Goal: Task Accomplishment & Management: Manage account settings

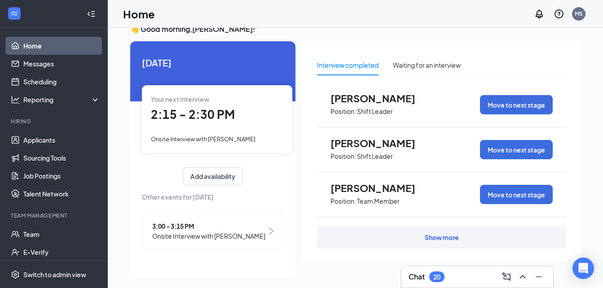
scroll to position [19, 0]
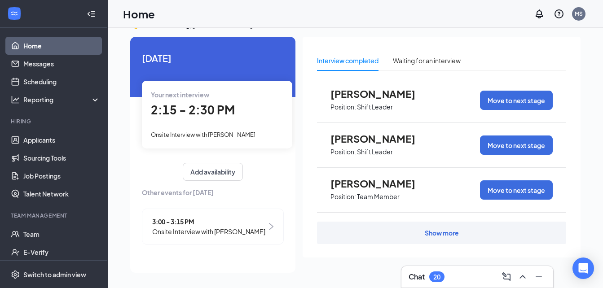
click at [456, 231] on div "Show more" at bounding box center [441, 232] width 34 height 9
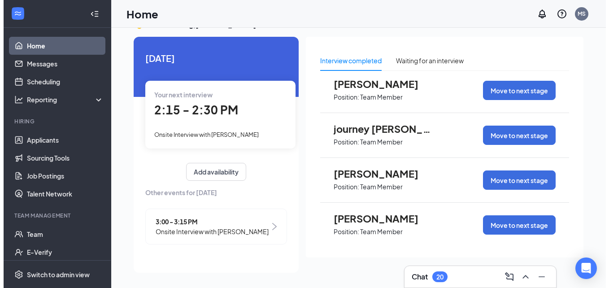
scroll to position [283, 0]
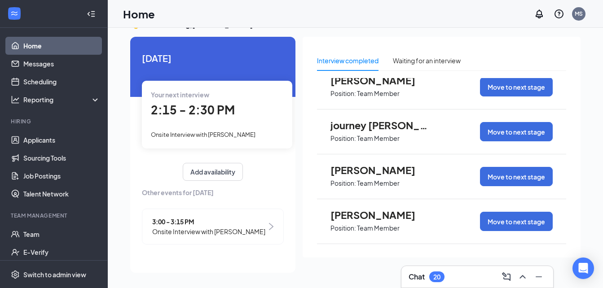
click at [377, 169] on span "Jeannie Jones" at bounding box center [379, 170] width 99 height 12
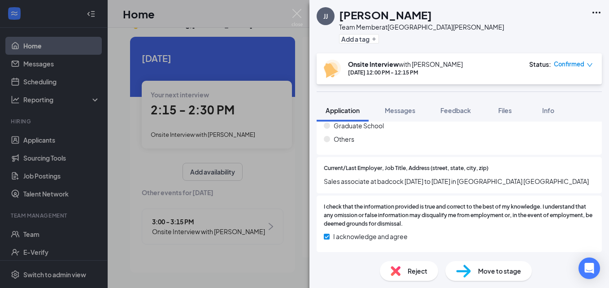
scroll to position [889, 0]
click at [485, 269] on span "Move to stage" at bounding box center [499, 271] width 43 height 10
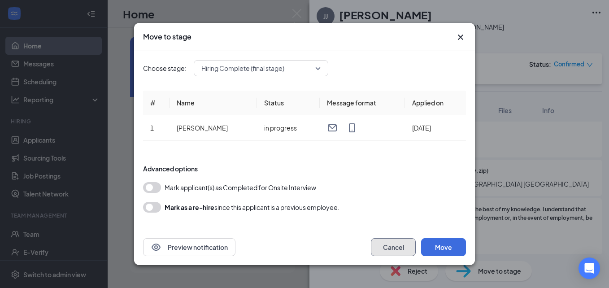
click at [387, 240] on button "Cancel" at bounding box center [393, 247] width 45 height 18
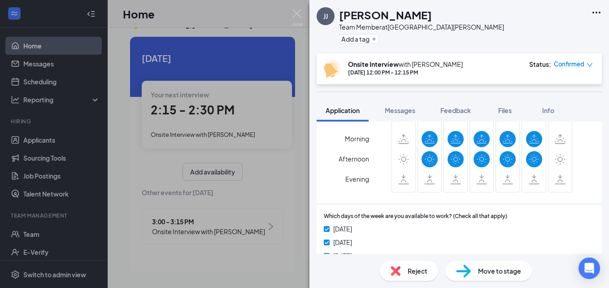
scroll to position [482, 0]
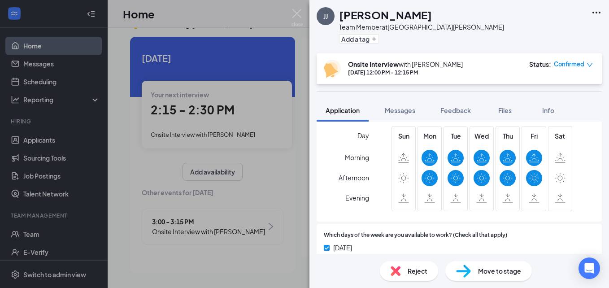
click at [430, 178] on icon at bounding box center [430, 178] width 10 height 11
click at [425, 159] on icon at bounding box center [430, 158] width 10 height 10
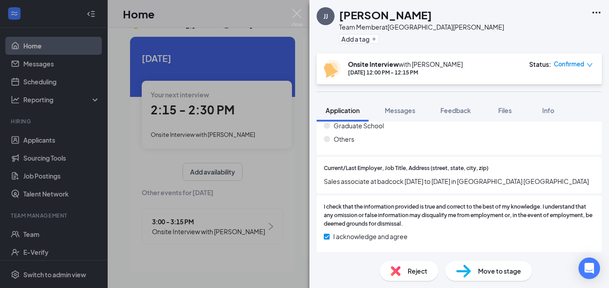
scroll to position [889, 0]
click at [489, 269] on span "Move to stage" at bounding box center [499, 271] width 43 height 10
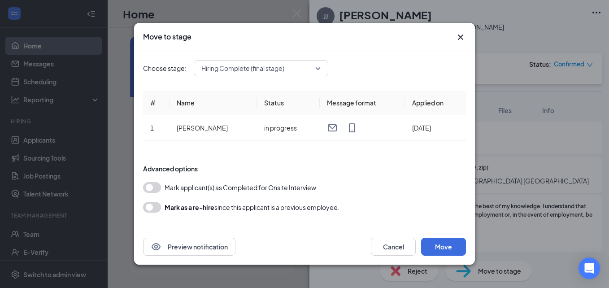
scroll to position [886, 0]
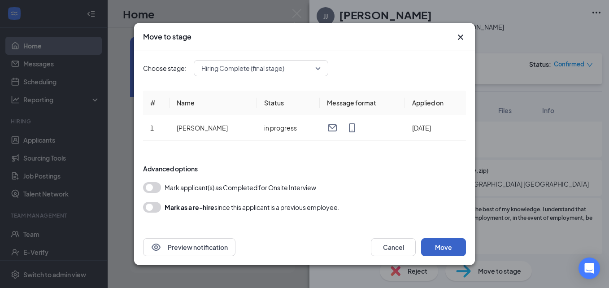
click at [444, 242] on button "Move" at bounding box center [443, 247] width 45 height 18
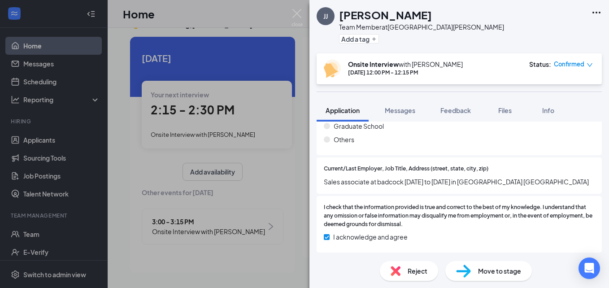
scroll to position [889, 0]
click at [478, 278] on div "Move to stage" at bounding box center [489, 271] width 87 height 20
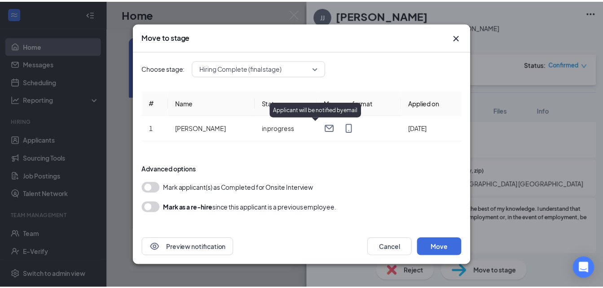
scroll to position [1, 0]
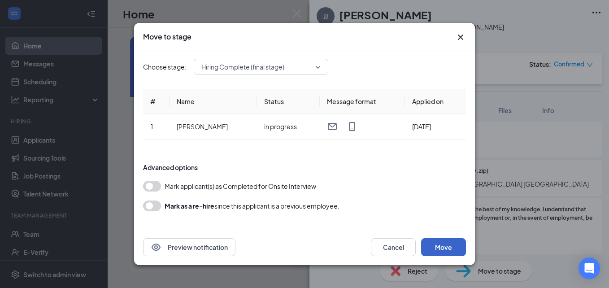
click at [453, 248] on button "Move" at bounding box center [443, 247] width 45 height 18
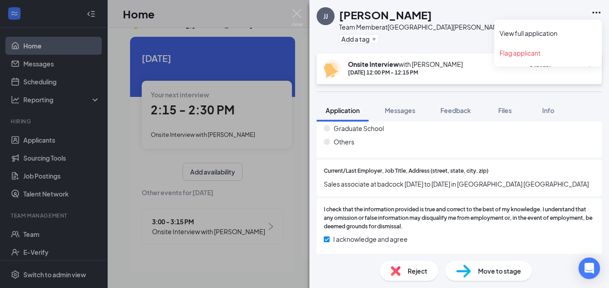
click at [596, 13] on icon "Ellipses" at bounding box center [596, 12] width 11 height 11
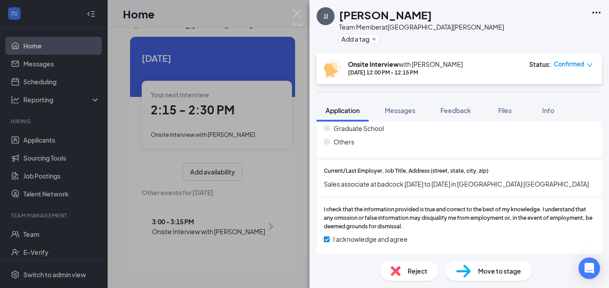
click at [173, 13] on div "JJ Jeannie Jones Team Member at 956 East Florence Add a tag Onsite Interview wi…" at bounding box center [304, 144] width 609 height 288
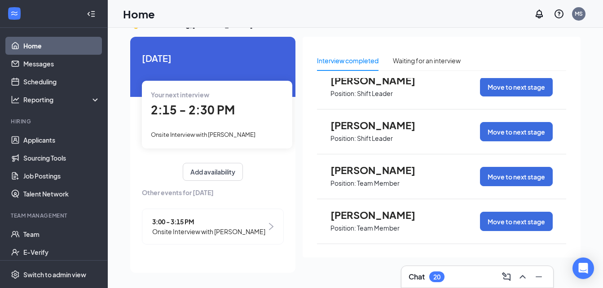
scroll to position [148, 0]
click at [367, 127] on span "Eric King" at bounding box center [379, 125] width 99 height 12
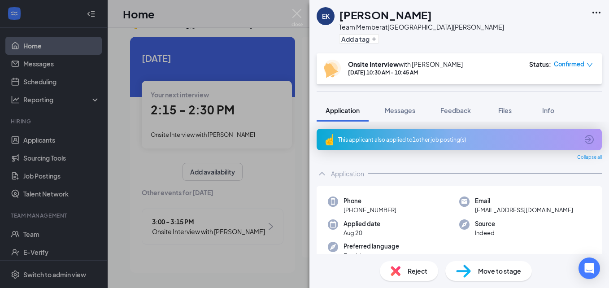
click at [274, 11] on div "EK Eric King Team Member at 956 East Florence Add a tag Onsite Interview with M…" at bounding box center [304, 144] width 609 height 288
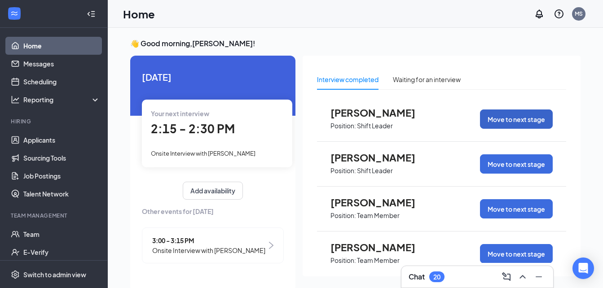
click at [498, 115] on button "Move to next stage" at bounding box center [516, 118] width 73 height 19
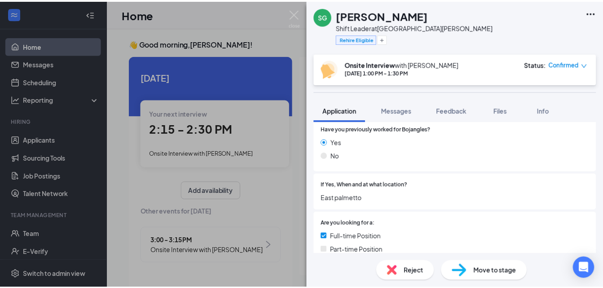
scroll to position [179, 0]
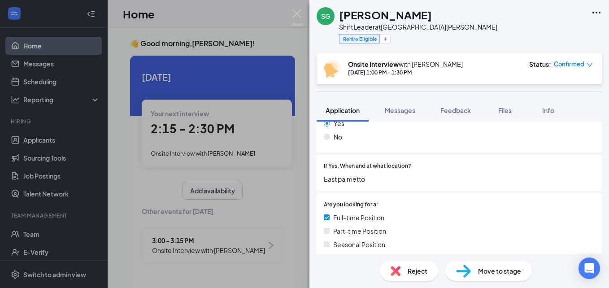
click at [489, 267] on span "Move to stage" at bounding box center [499, 271] width 43 height 10
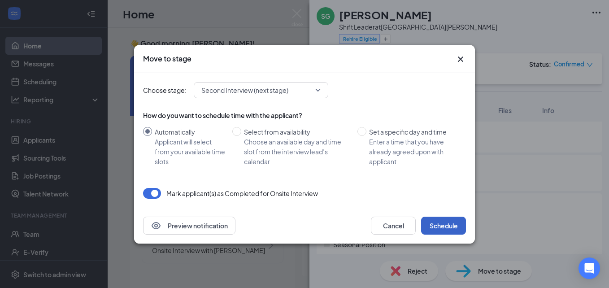
click at [429, 223] on button "Schedule" at bounding box center [443, 226] width 45 height 18
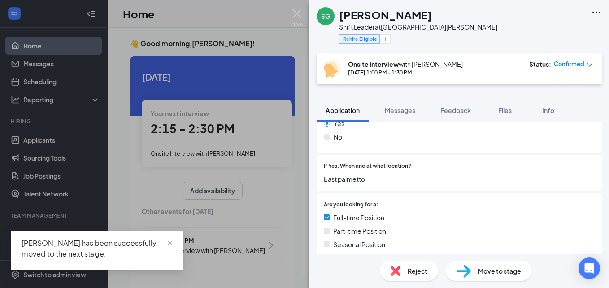
click at [256, 26] on div "SG Sebastian Gilboy Shift Leader at 956 East Florence Rehire Eligible Onsite In…" at bounding box center [304, 144] width 609 height 288
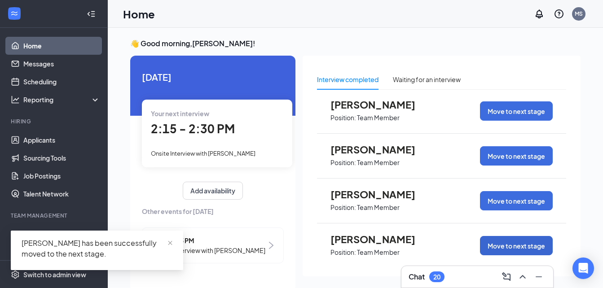
scroll to position [135, 0]
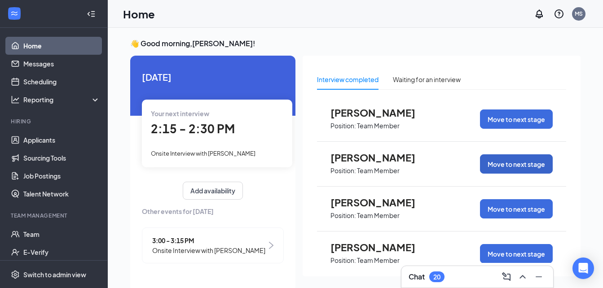
click at [508, 158] on button "Move to next stage" at bounding box center [516, 163] width 73 height 19
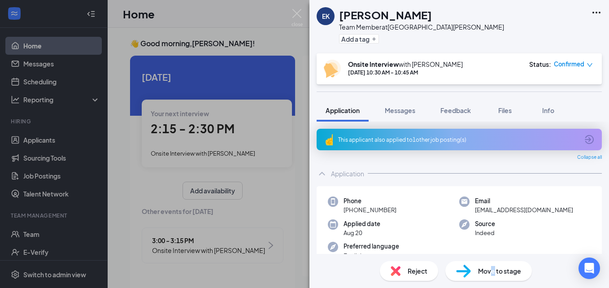
click at [493, 268] on span "Move to stage" at bounding box center [499, 271] width 43 height 10
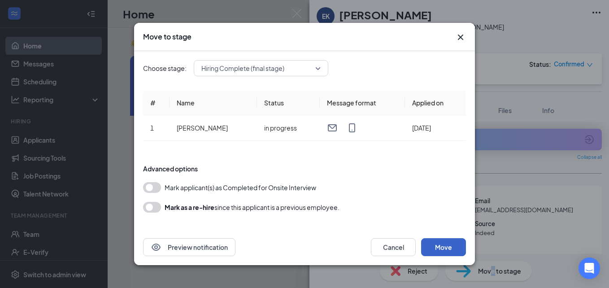
click at [431, 248] on button "Move" at bounding box center [443, 247] width 45 height 18
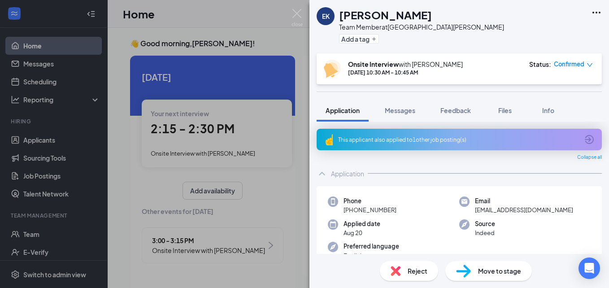
click at [263, 149] on div "EK Eric King Team Member at 956 East Florence Add a tag Onsite Interview with M…" at bounding box center [304, 144] width 609 height 288
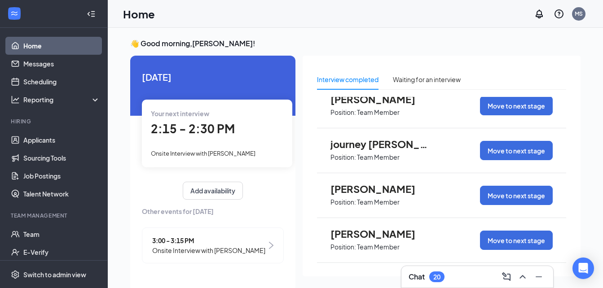
scroll to position [19, 0]
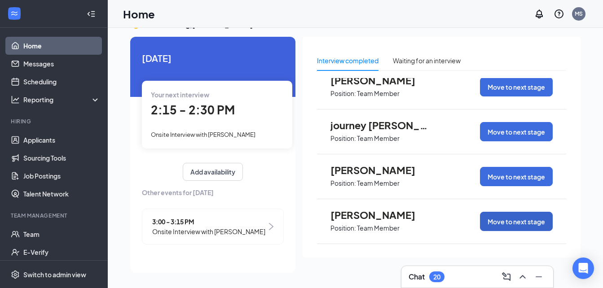
click at [503, 218] on button "Move to next stage" at bounding box center [516, 221] width 73 height 19
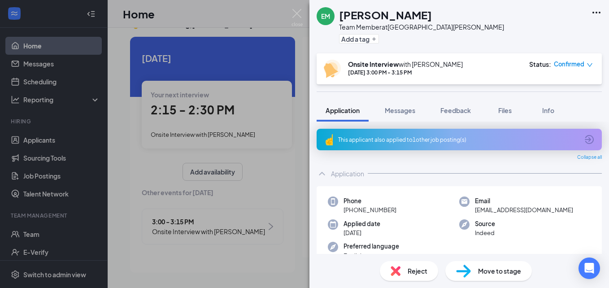
click at [484, 273] on span "Move to stage" at bounding box center [499, 271] width 43 height 10
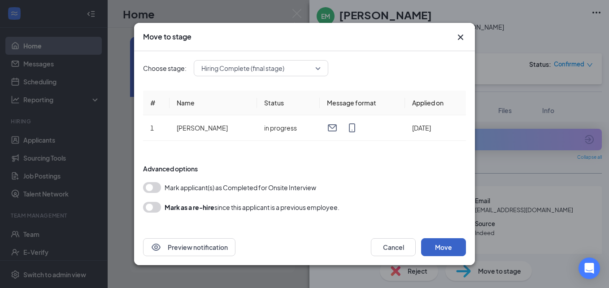
click at [437, 242] on button "Move" at bounding box center [443, 247] width 45 height 18
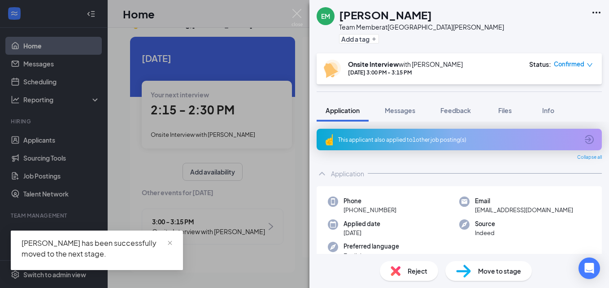
click at [284, 5] on div "EM Eric Martin Team Member at 956 East Florence Add a tag Onsite Interview with…" at bounding box center [304, 144] width 609 height 288
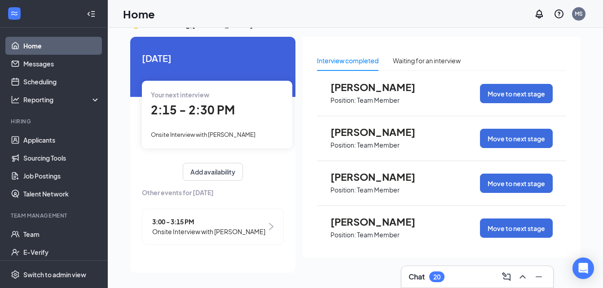
scroll to position [103, 0]
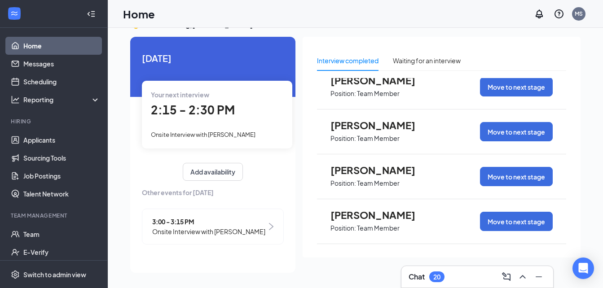
click at [376, 174] on span "Eric King" at bounding box center [379, 170] width 99 height 12
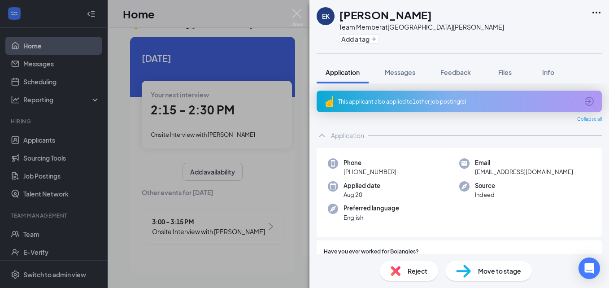
click at [267, 13] on div "EK Eric King Team Member at 956 East Florence Add a tag Application Messages Fe…" at bounding box center [304, 144] width 609 height 288
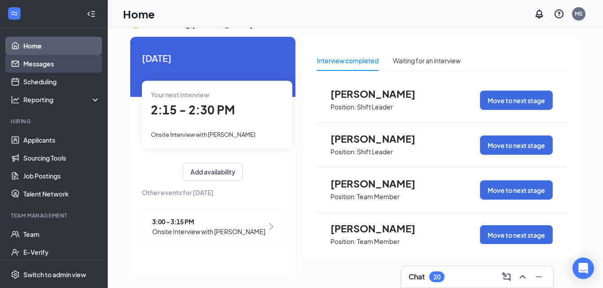
click at [35, 61] on link "Messages" at bounding box center [61, 64] width 77 height 18
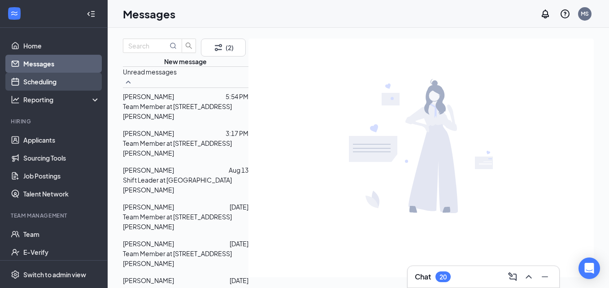
click at [39, 76] on link "Scheduling" at bounding box center [61, 82] width 77 height 18
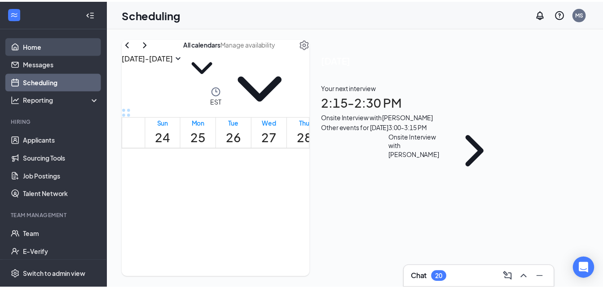
scroll to position [441, 0]
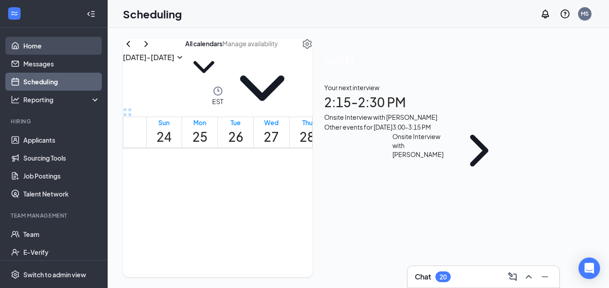
click at [42, 44] on link "Home" at bounding box center [61, 46] width 77 height 18
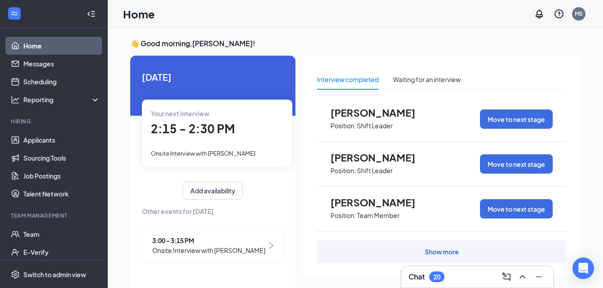
scroll to position [19, 0]
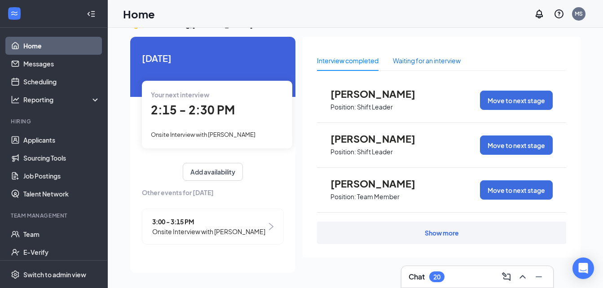
click at [424, 61] on div "Waiting for an interview" at bounding box center [427, 61] width 68 height 10
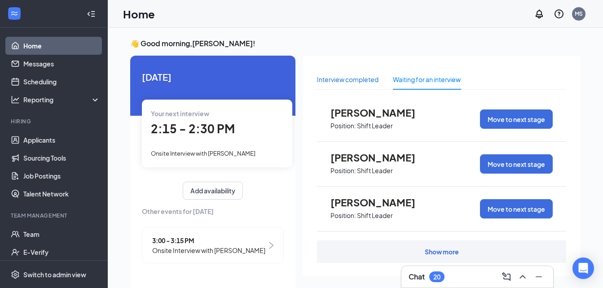
click at [325, 80] on div "Interview completed" at bounding box center [347, 79] width 61 height 10
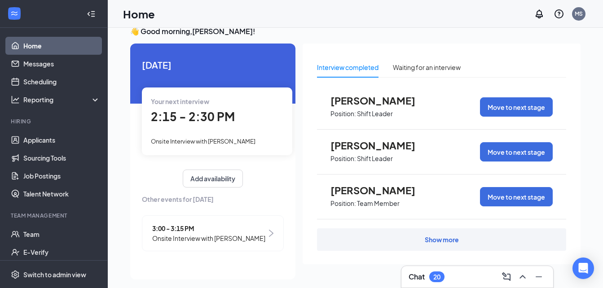
scroll to position [19, 0]
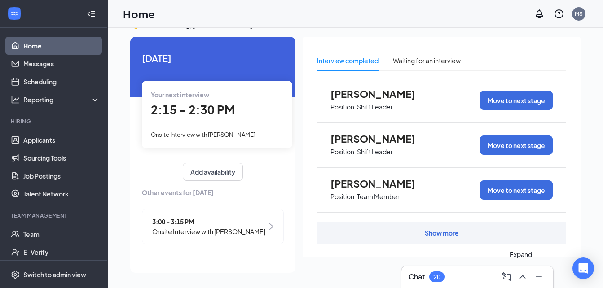
click at [522, 279] on icon "ChevronUp" at bounding box center [522, 276] width 11 height 11
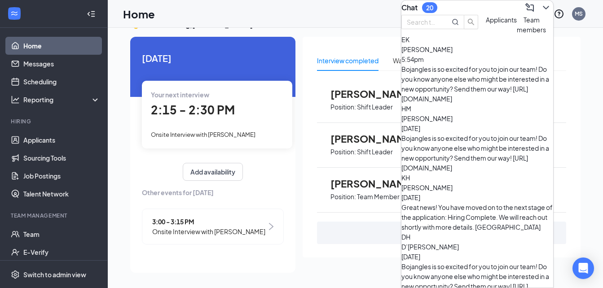
scroll to position [0, 0]
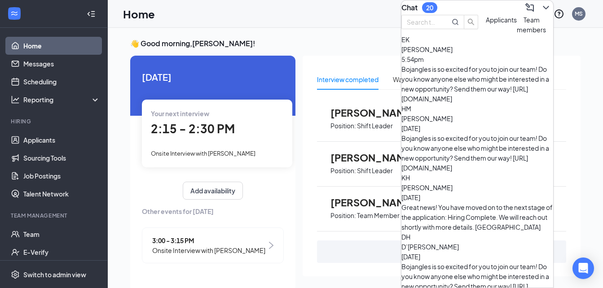
click at [577, 69] on div "Interview completed Waiting for an interview Sebastian Gilboy Position: Shift L…" at bounding box center [441, 166] width 278 height 221
click at [540, 9] on icon "ChevronDown" at bounding box center [545, 7] width 11 height 11
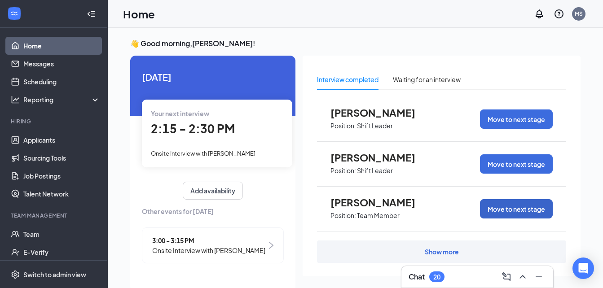
click at [510, 204] on button "Move to next stage" at bounding box center [516, 208] width 73 height 19
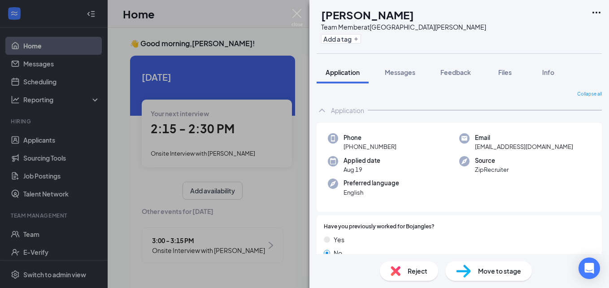
click at [501, 272] on span "Move to stage" at bounding box center [499, 271] width 43 height 10
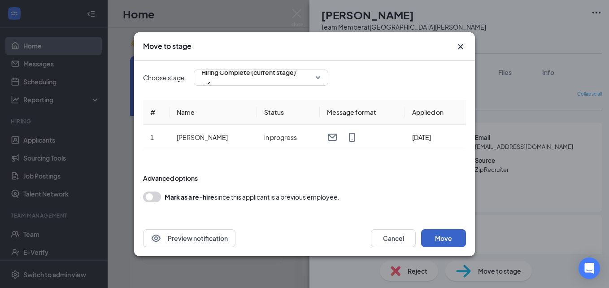
click at [432, 239] on button "Move" at bounding box center [443, 238] width 45 height 18
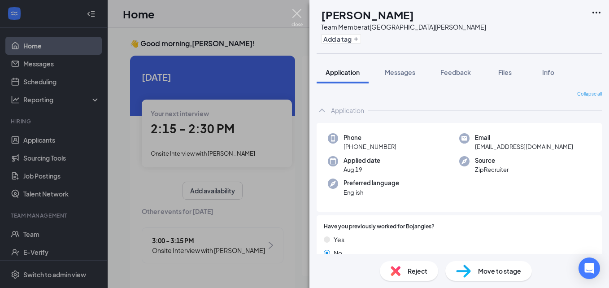
click at [297, 12] on img at bounding box center [297, 17] width 11 height 17
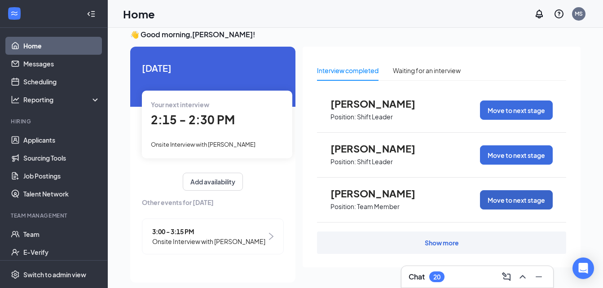
scroll to position [19, 0]
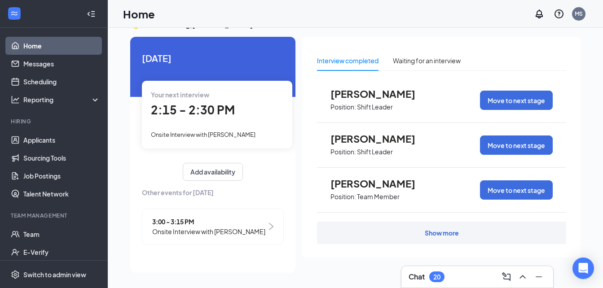
click at [445, 234] on div "Show more" at bounding box center [441, 232] width 34 height 9
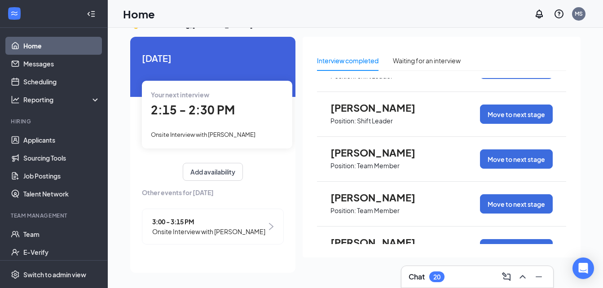
scroll to position [0, 0]
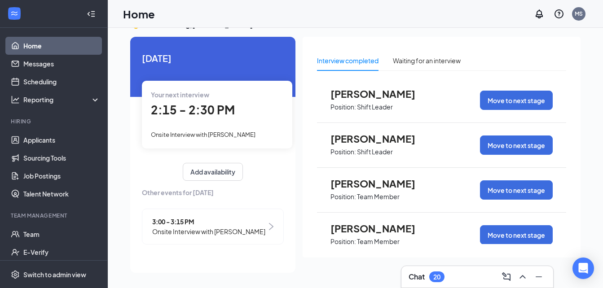
click at [439, 273] on div "20" at bounding box center [436, 277] width 7 height 8
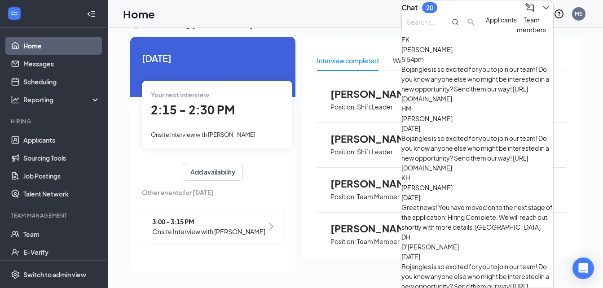
click at [457, 4] on div "Chat 20" at bounding box center [477, 7] width 152 height 14
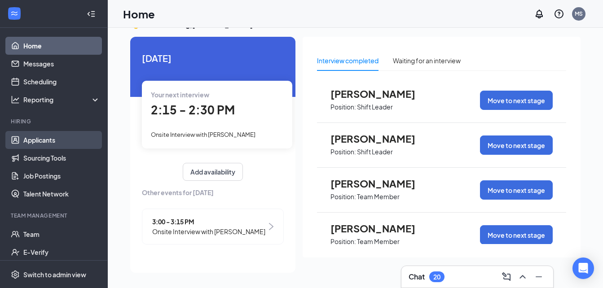
click at [43, 140] on link "Applicants" at bounding box center [61, 140] width 77 height 18
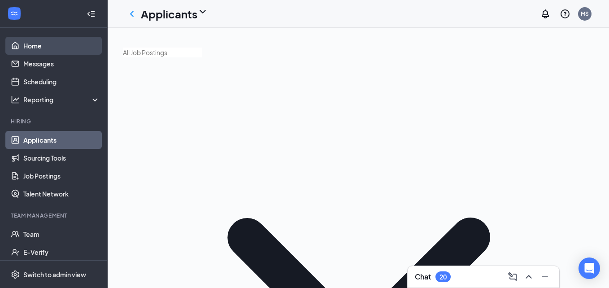
click at [42, 43] on link "Home" at bounding box center [61, 46] width 77 height 18
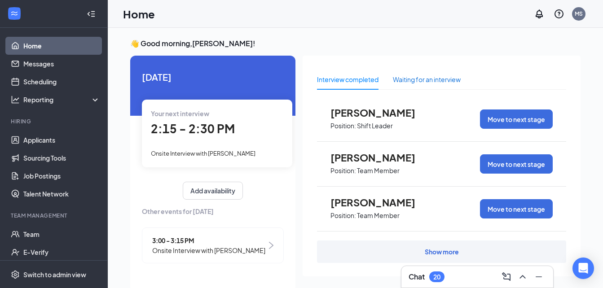
click at [413, 76] on div "Waiting for an interview" at bounding box center [427, 79] width 68 height 10
click at [342, 76] on div "Interview completed" at bounding box center [347, 79] width 61 height 10
drag, startPoint x: 197, startPoint y: 191, endPoint x: 312, endPoint y: 212, distance: 117.1
click at [377, 207] on div "Today Your next interview 2:15 - 2:30 PM Onsite Interview with Kendrick Allen A…" at bounding box center [355, 174] width 450 height 236
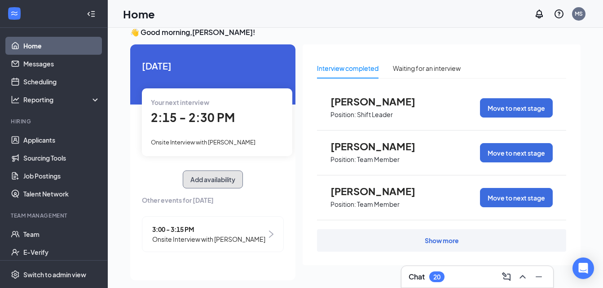
scroll to position [19, 0]
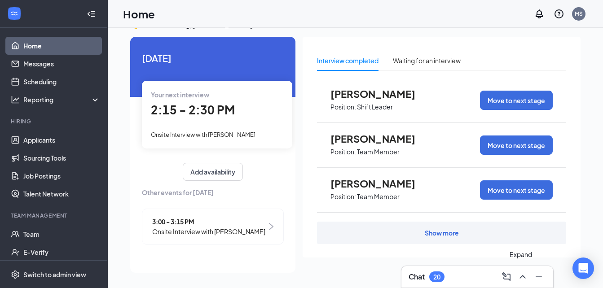
click at [521, 278] on icon "ChevronUp" at bounding box center [522, 276] width 11 height 11
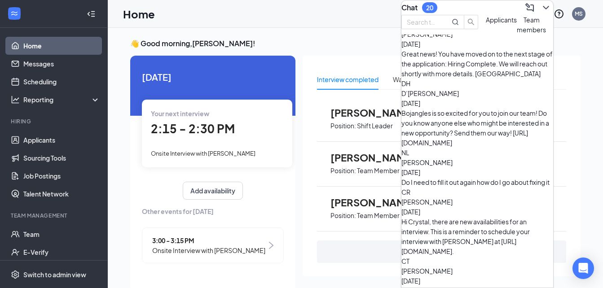
scroll to position [0, 0]
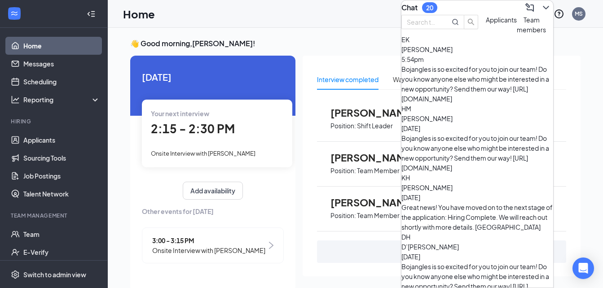
click at [540, 10] on icon "ChevronDown" at bounding box center [545, 7] width 11 height 11
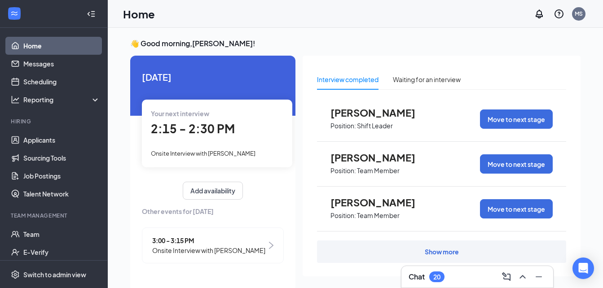
click at [440, 253] on div "Show more" at bounding box center [441, 251] width 34 height 9
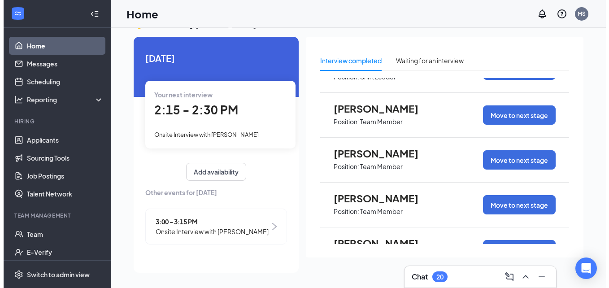
scroll to position [13, 0]
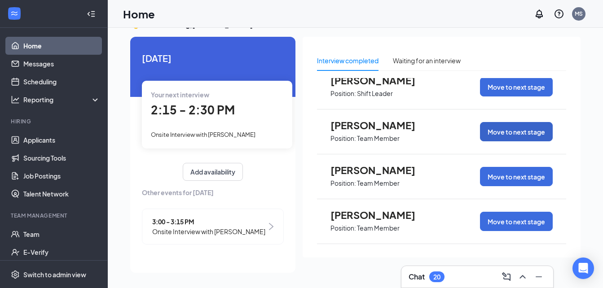
click at [486, 128] on button "Move to next stage" at bounding box center [516, 131] width 73 height 19
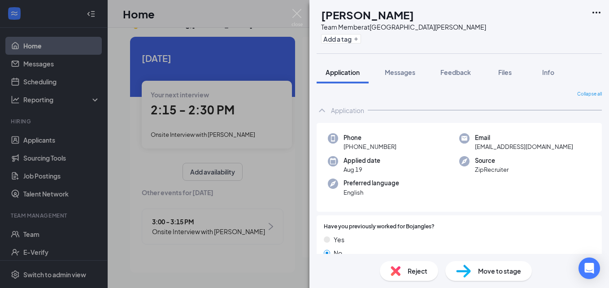
click at [482, 273] on span "Move to stage" at bounding box center [499, 271] width 43 height 10
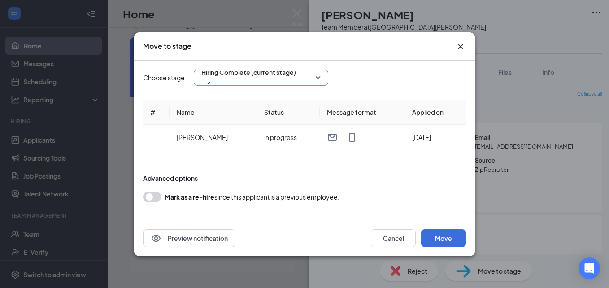
click at [320, 72] on span "Hiring Complete (current stage)" at bounding box center [260, 77] width 119 height 13
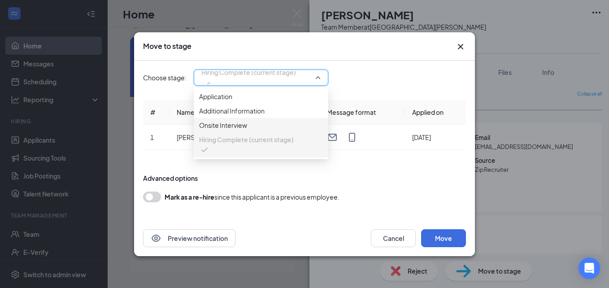
click at [227, 130] on span "Onsite Interview" at bounding box center [223, 125] width 48 height 10
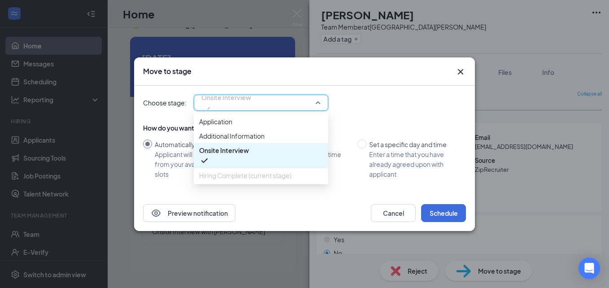
click at [320, 101] on span "Onsite Interview" at bounding box center [260, 102] width 119 height 13
click at [232, 124] on span "Application" at bounding box center [215, 122] width 33 height 10
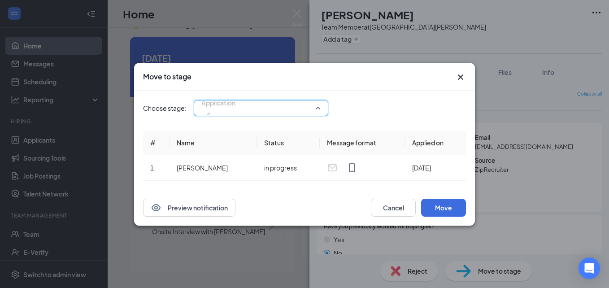
click at [319, 108] on span "Application" at bounding box center [260, 107] width 119 height 13
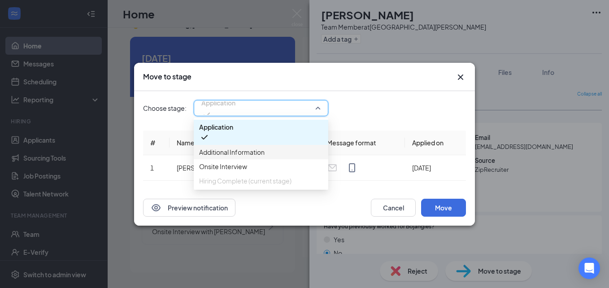
click at [265, 150] on span "Additional Information" at bounding box center [232, 152] width 66 height 10
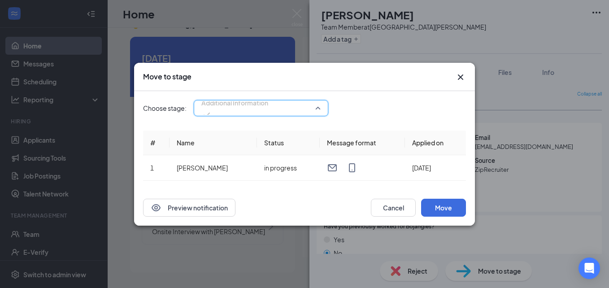
click at [318, 105] on span "Additional Information" at bounding box center [260, 107] width 119 height 13
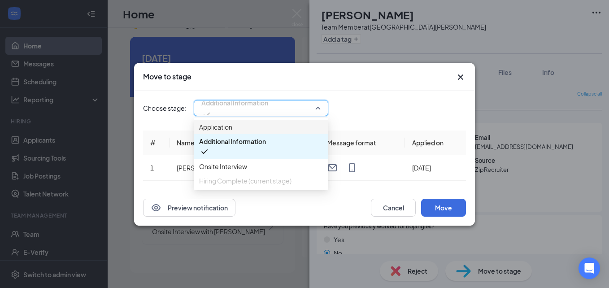
click at [255, 129] on span "Application" at bounding box center [261, 127] width 124 height 10
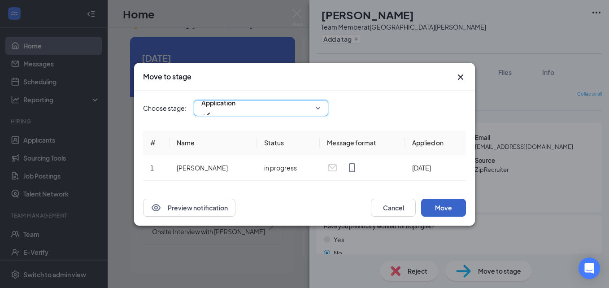
click at [441, 205] on button "Move" at bounding box center [443, 208] width 45 height 18
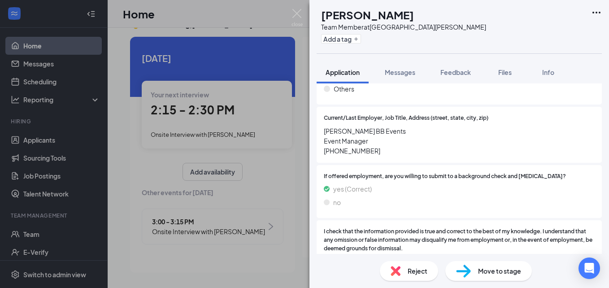
scroll to position [964, 0]
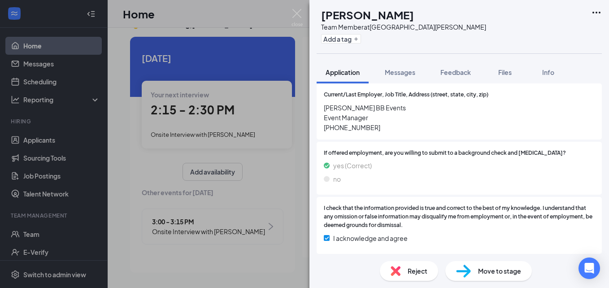
click at [497, 274] on span "Move to stage" at bounding box center [499, 271] width 43 height 10
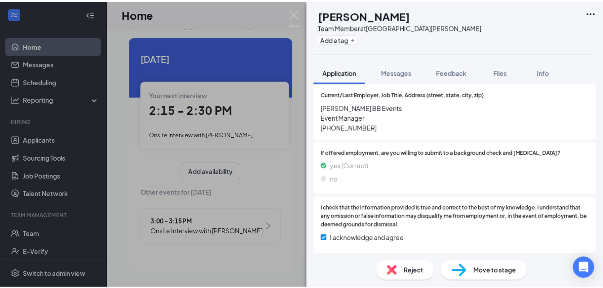
scroll to position [961, 0]
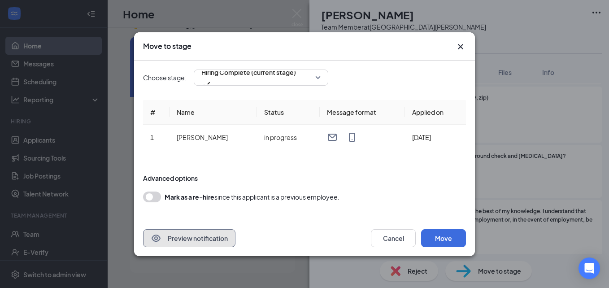
click at [196, 241] on button "Preview notification" at bounding box center [189, 238] width 92 height 18
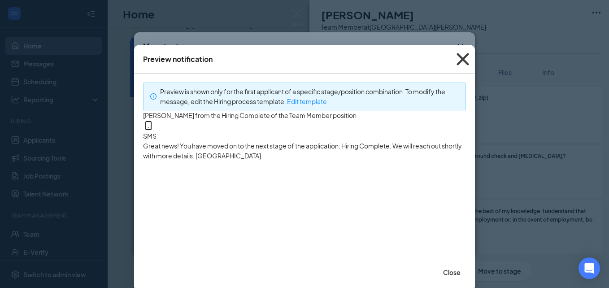
click at [460, 58] on icon "Cross" at bounding box center [463, 59] width 24 height 24
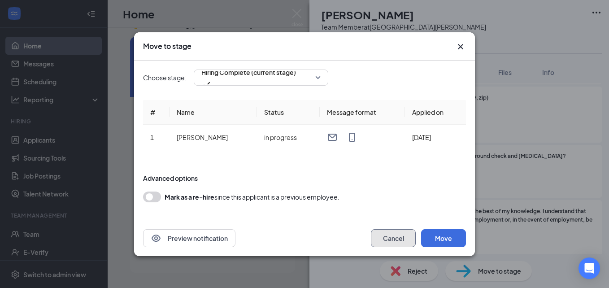
click at [398, 238] on button "Cancel" at bounding box center [393, 238] width 45 height 18
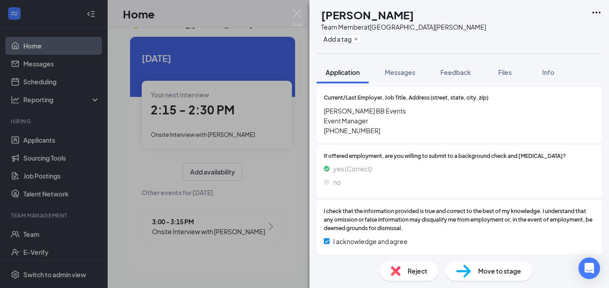
click at [235, 46] on div "CM Christie Medley Team Member at 956 East Florence Add a tag Application Messa…" at bounding box center [304, 144] width 609 height 288
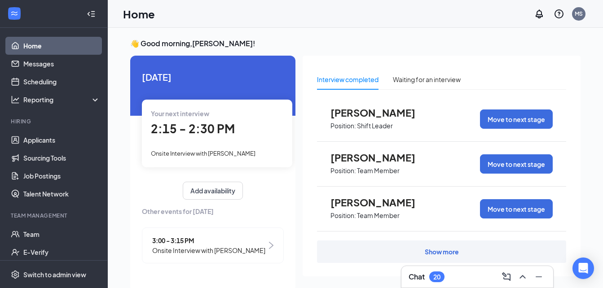
click at [450, 252] on div "Show more" at bounding box center [441, 251] width 34 height 9
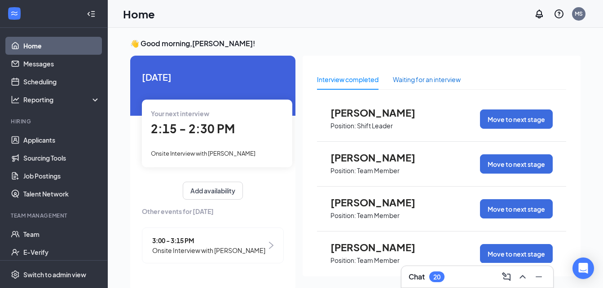
click at [398, 78] on div "Waiting for an interview" at bounding box center [427, 79] width 68 height 10
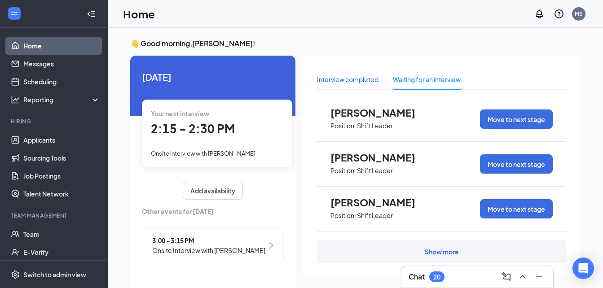
click at [336, 80] on div "Interview completed" at bounding box center [347, 79] width 61 height 10
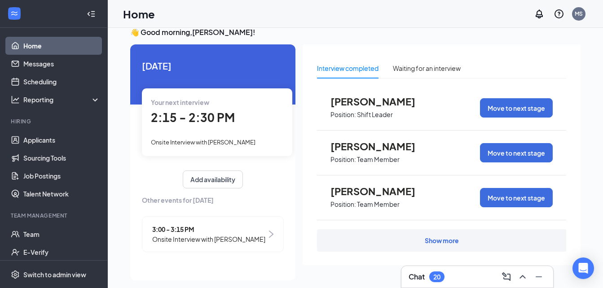
scroll to position [19, 0]
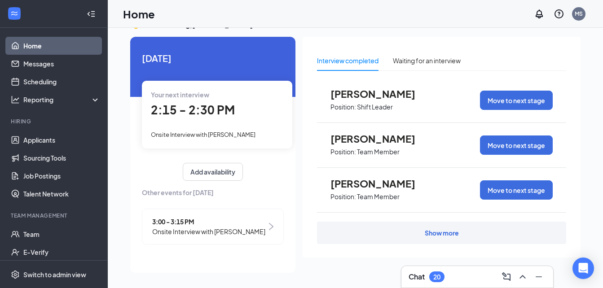
click at [440, 234] on div "Show more" at bounding box center [441, 232] width 34 height 9
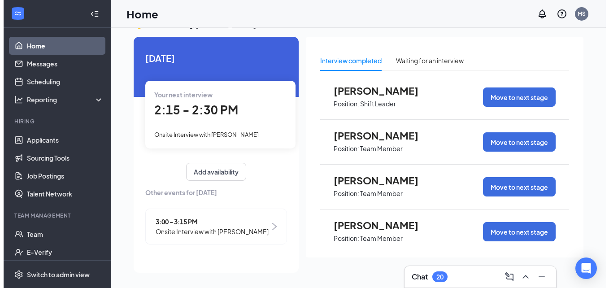
scroll to position [0, 0]
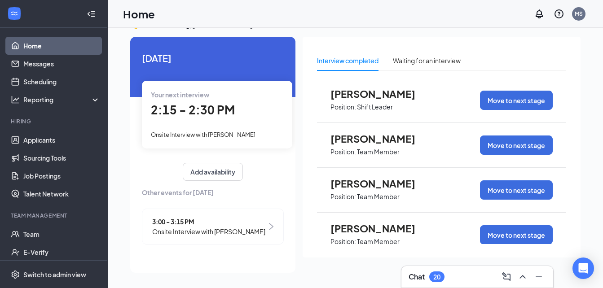
click at [367, 100] on span "Position: Shift Leader" at bounding box center [379, 106] width 99 height 13
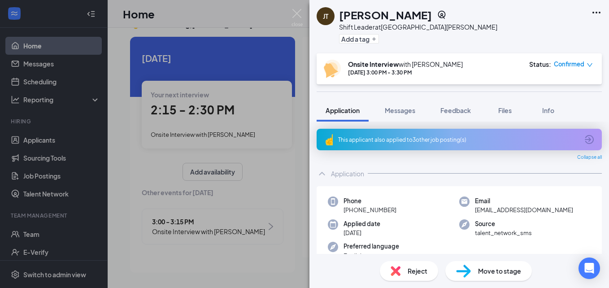
click at [254, 251] on div "JT Jaimaya Taylor Shift Leader at 956 East Florence Add a tag Onsite Interview …" at bounding box center [304, 144] width 609 height 288
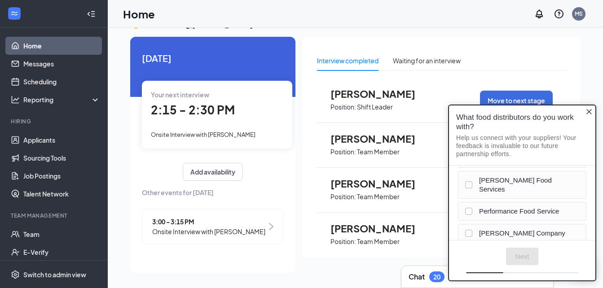
scroll to position [60, 0]
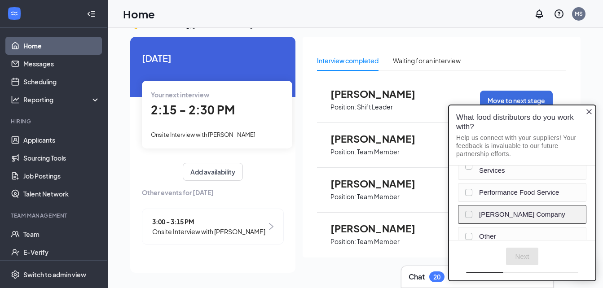
click at [556, 210] on label "McLane Company" at bounding box center [528, 214] width 98 height 9
click at [526, 254] on button "Next" at bounding box center [522, 256] width 33 height 17
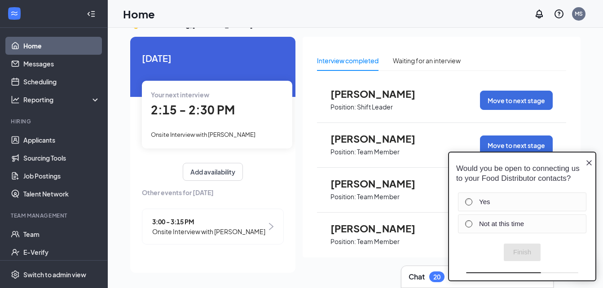
click at [588, 160] on icon "Close button" at bounding box center [588, 162] width 5 height 5
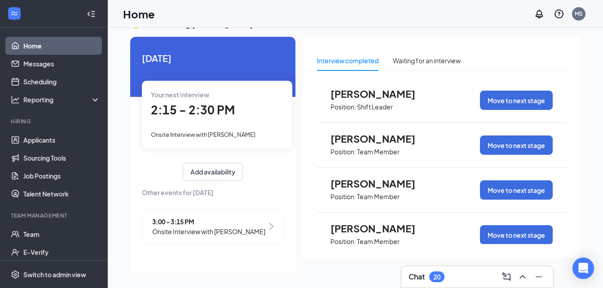
click at [579, 154] on div "Interview completed Waiting for an interview Jaimaya Taylor Position: Shift Lea…" at bounding box center [441, 147] width 278 height 221
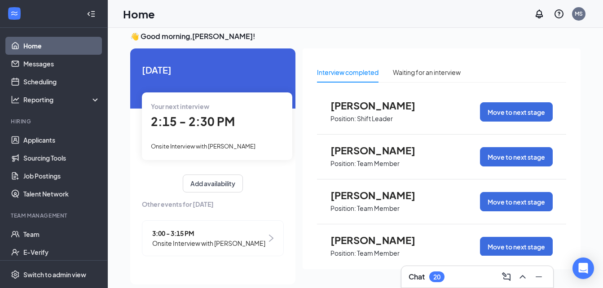
scroll to position [0, 0]
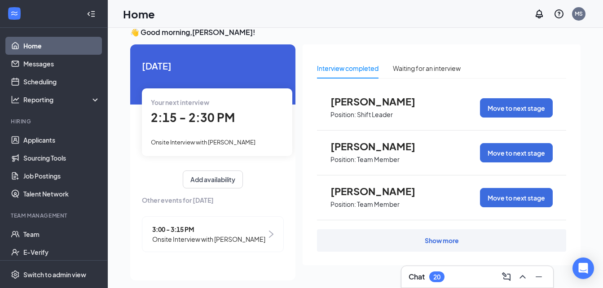
scroll to position [19, 0]
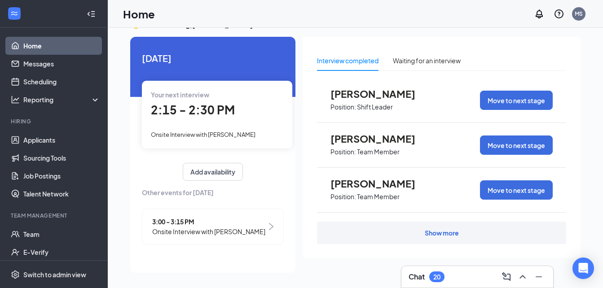
click at [431, 230] on div "Show more" at bounding box center [441, 232] width 34 height 9
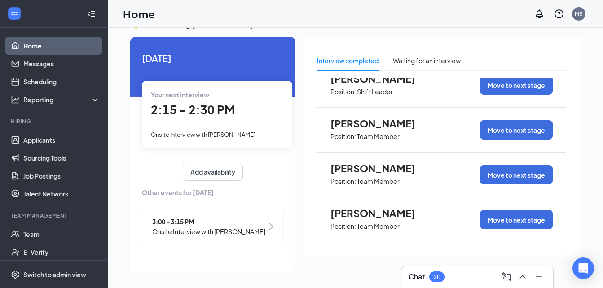
scroll to position [0, 0]
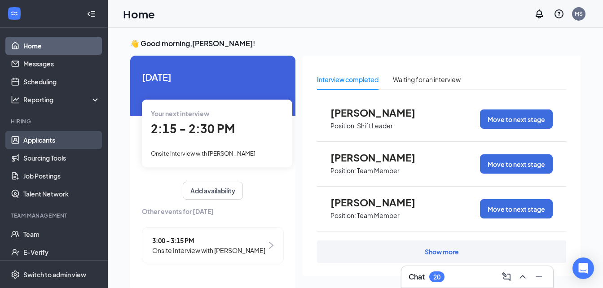
click at [51, 139] on link "Applicants" at bounding box center [61, 140] width 77 height 18
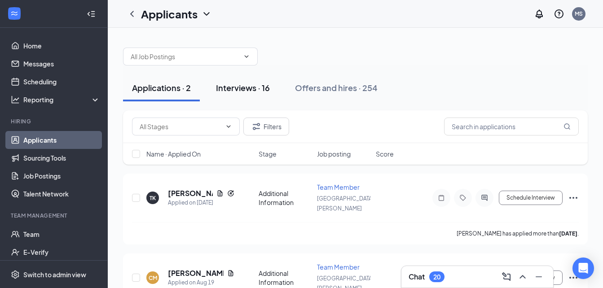
click at [259, 84] on div "Interviews · 16" at bounding box center [243, 87] width 54 height 11
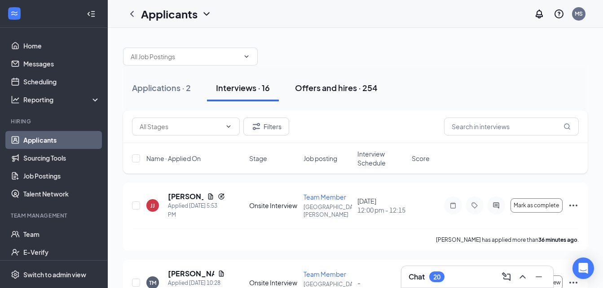
click at [312, 85] on div "Offers and hires · 254" at bounding box center [336, 87] width 83 height 11
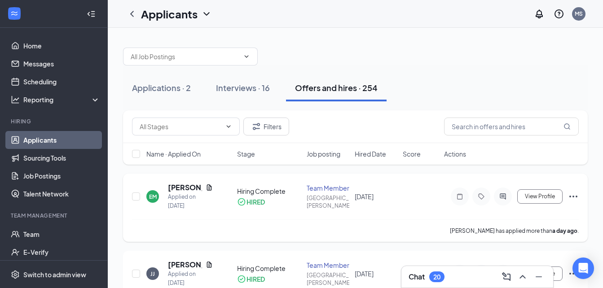
click at [315, 186] on div "Team Member" at bounding box center [327, 188] width 43 height 9
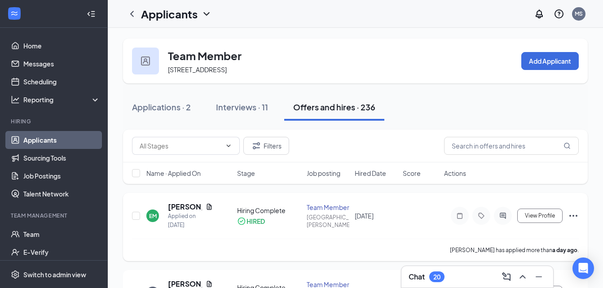
click at [570, 215] on icon "Ellipses" at bounding box center [573, 216] width 8 height 2
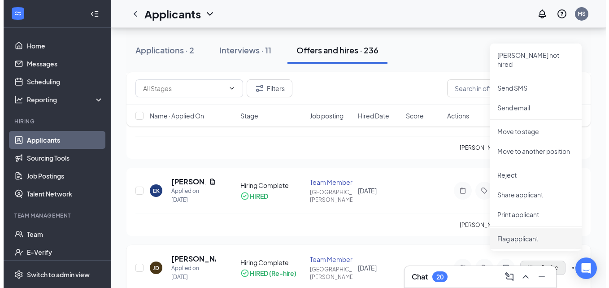
scroll to position [135, 0]
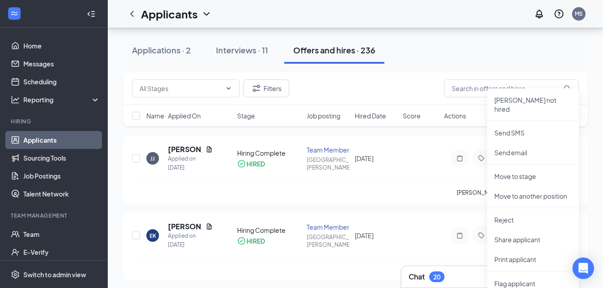
click at [432, 63] on div "Applications · 2 Interviews · 11 Offers and hires · 236" at bounding box center [355, 50] width 464 height 27
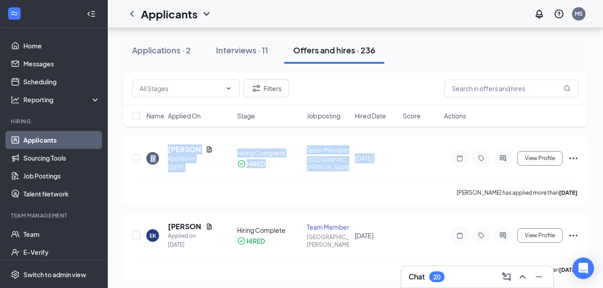
drag, startPoint x: 483, startPoint y: 157, endPoint x: 481, endPoint y: 118, distance: 38.2
click at [530, 156] on span "View Profile" at bounding box center [539, 158] width 30 height 6
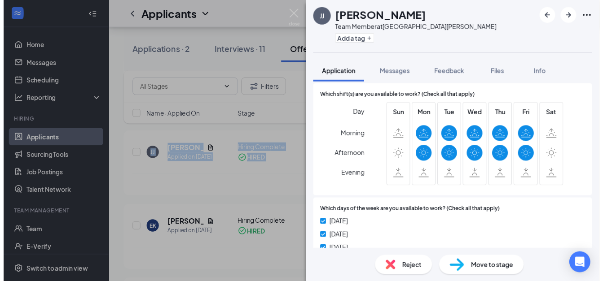
scroll to position [447, 0]
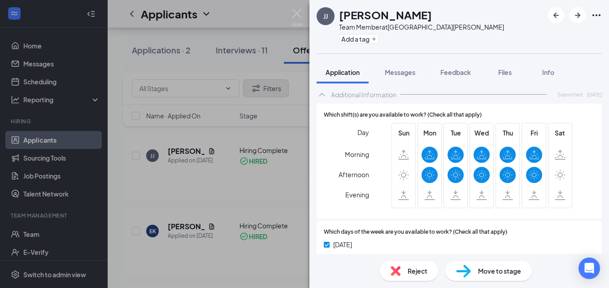
click at [231, 14] on div "JJ Jeannie Jones Team Member at 956 East Florence Add a tag Application Message…" at bounding box center [304, 144] width 609 height 288
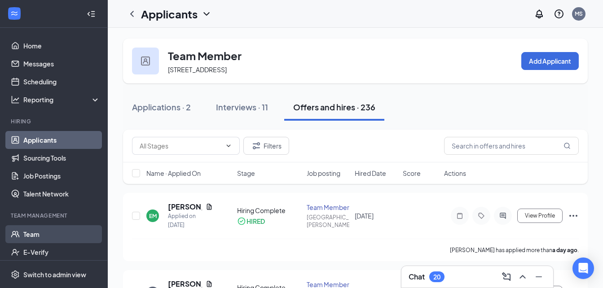
click at [37, 234] on link "Team" at bounding box center [61, 234] width 77 height 18
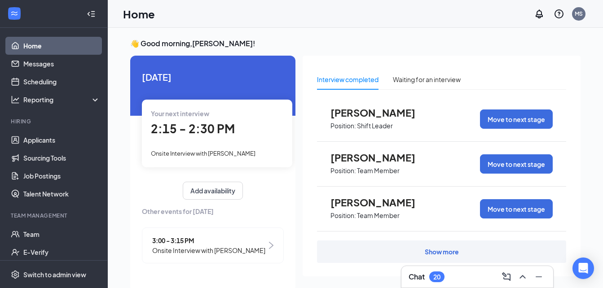
click at [248, 11] on div "Home MS" at bounding box center [355, 14] width 495 height 28
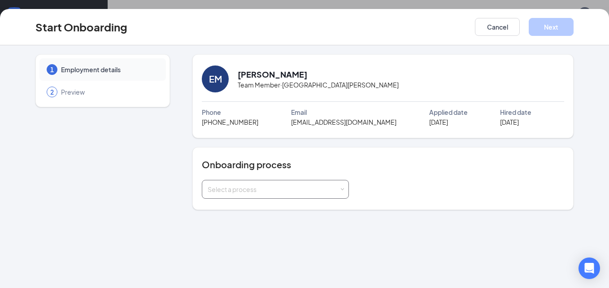
click at [250, 181] on div "Select a process" at bounding box center [275, 189] width 135 height 18
click at [241, 221] on span "Team Member" at bounding box center [226, 224] width 43 height 8
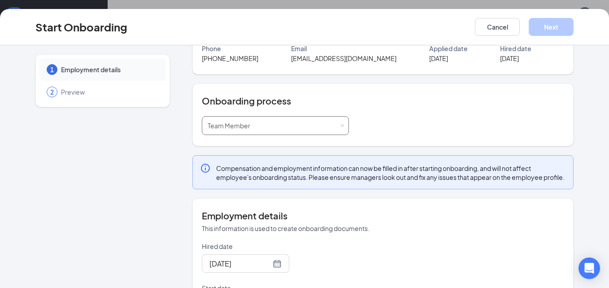
scroll to position [45, 0]
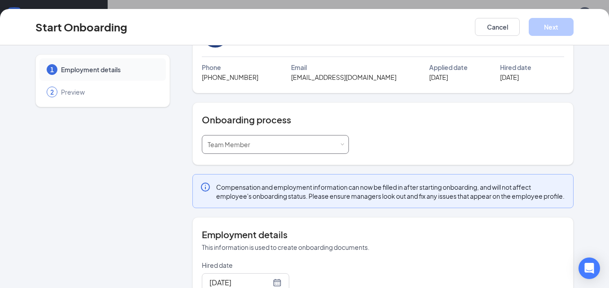
click at [280, 144] on div "Select a process Team Member" at bounding box center [275, 144] width 135 height 18
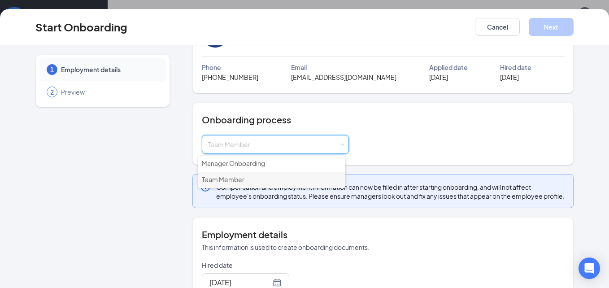
click at [262, 179] on li "Team Member" at bounding box center [271, 180] width 147 height 16
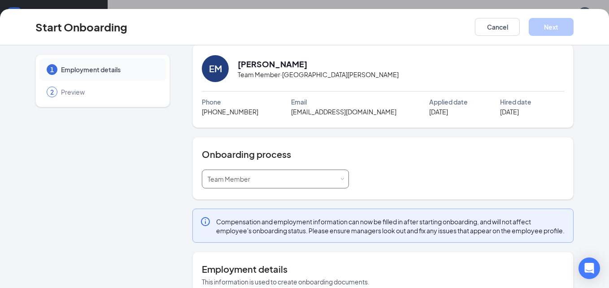
scroll to position [0, 0]
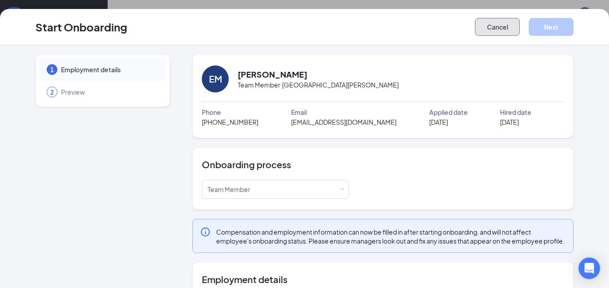
click at [491, 23] on button "Cancel" at bounding box center [497, 27] width 45 height 18
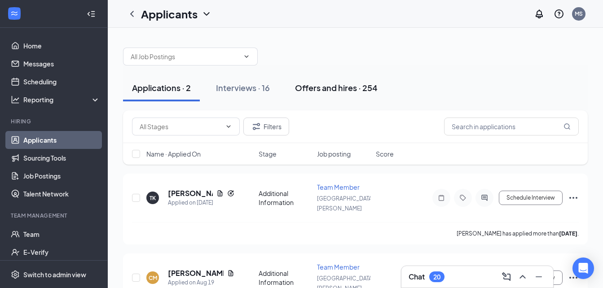
click at [321, 90] on div "Offers and hires · 254" at bounding box center [336, 87] width 83 height 11
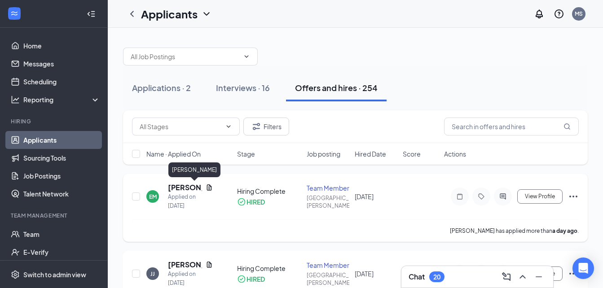
click at [175, 186] on h5 "[PERSON_NAME]" at bounding box center [185, 188] width 34 height 10
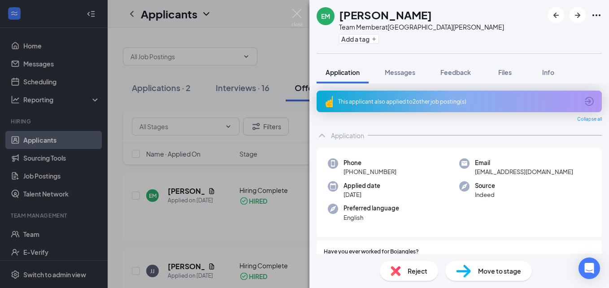
scroll to position [45, 0]
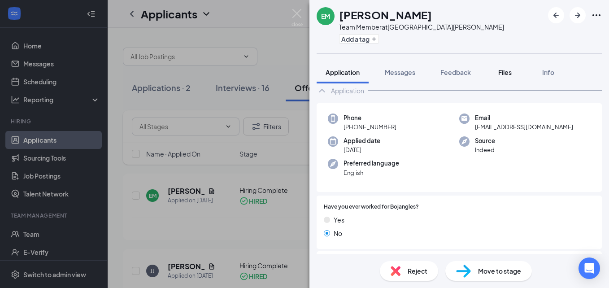
click at [503, 74] on span "Files" at bounding box center [504, 72] width 13 height 8
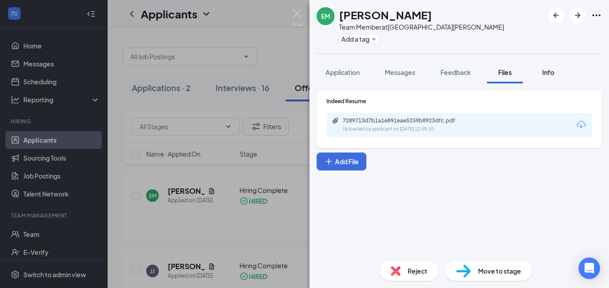
click at [548, 74] on span "Info" at bounding box center [548, 72] width 12 height 8
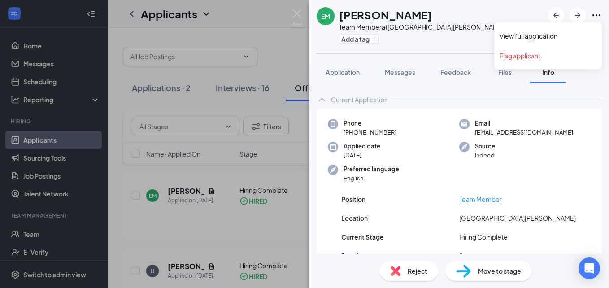
click at [596, 14] on icon "Ellipses" at bounding box center [596, 15] width 11 height 11
click at [506, 35] on link "View full application" at bounding box center [548, 35] width 97 height 9
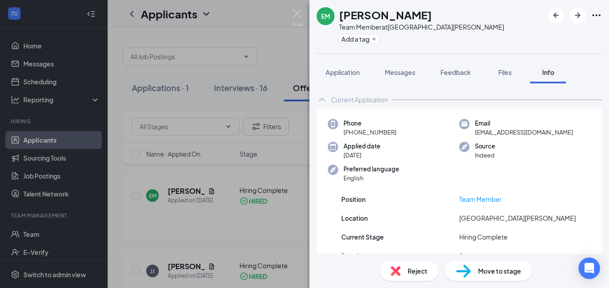
click at [459, 124] on img at bounding box center [464, 124] width 10 height 10
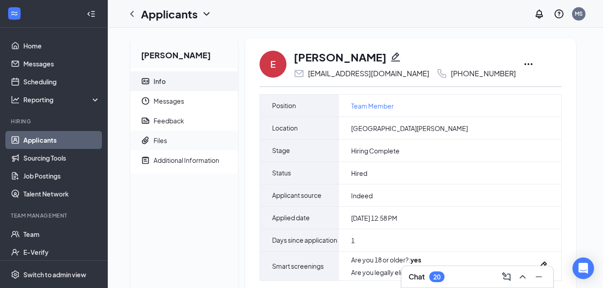
click at [170, 140] on span "Files" at bounding box center [191, 141] width 77 height 20
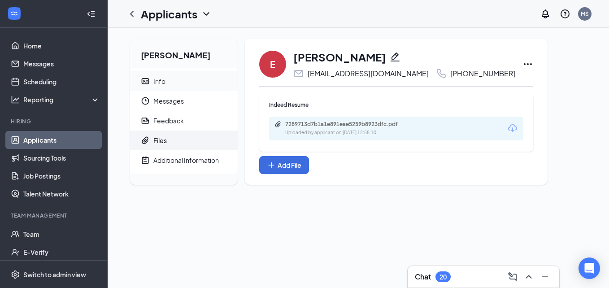
click at [153, 82] on div "Info" at bounding box center [159, 81] width 12 height 9
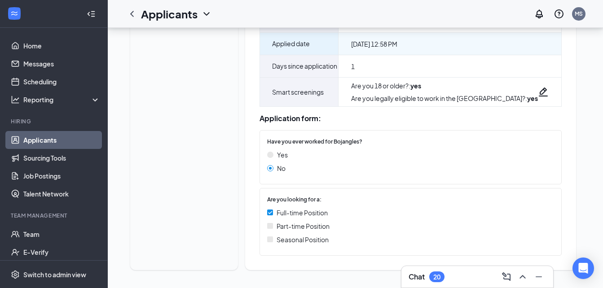
scroll to position [196, 0]
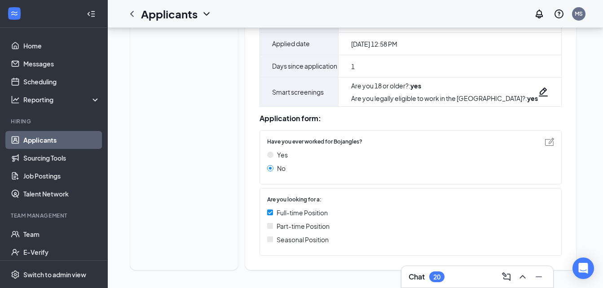
click at [272, 156] on img at bounding box center [270, 155] width 6 height 6
click at [545, 200] on img at bounding box center [549, 200] width 9 height 8
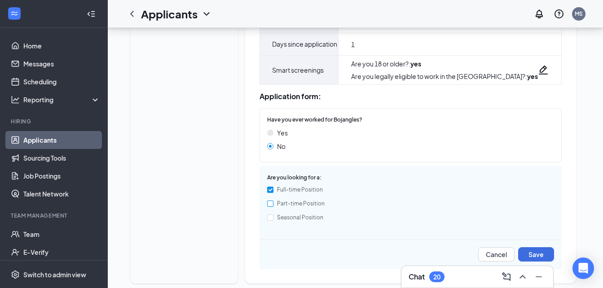
click at [272, 207] on input "Part-time Position" at bounding box center [270, 204] width 6 height 6
checkbox input "false"
click at [560, 115] on div "[PERSON_NAME] Info Messages Feedback Files Additional Information E [PERSON_NAM…" at bounding box center [355, 67] width 464 height 448
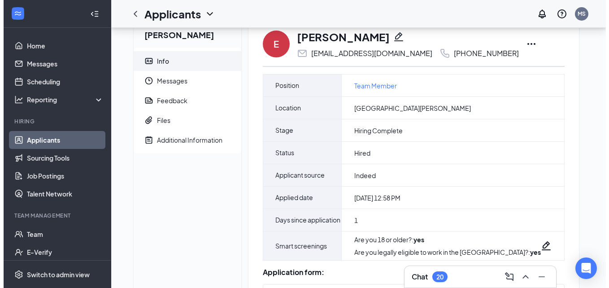
scroll to position [0, 0]
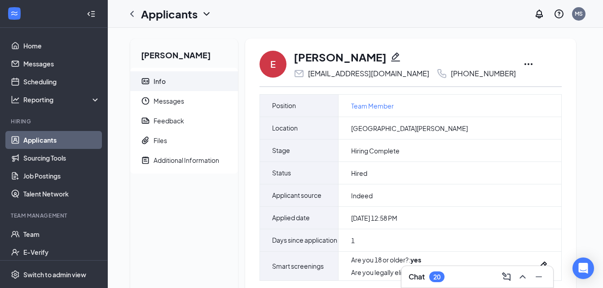
click at [391, 57] on icon "Pencil" at bounding box center [395, 56] width 9 height 9
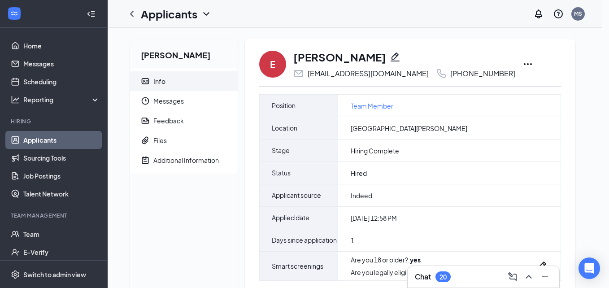
type input "[PHONE_NUMBER]"
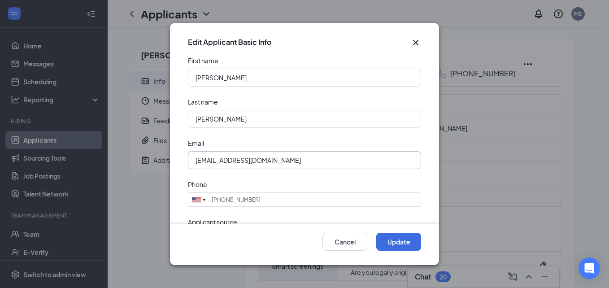
click at [282, 159] on input "[EMAIL_ADDRESS][DOMAIN_NAME]" at bounding box center [304, 160] width 233 height 18
click at [415, 46] on icon "Cross" at bounding box center [416, 42] width 11 height 11
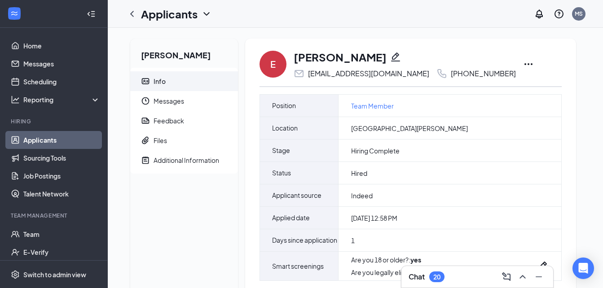
click at [391, 55] on icon "Pencil" at bounding box center [395, 56] width 9 height 9
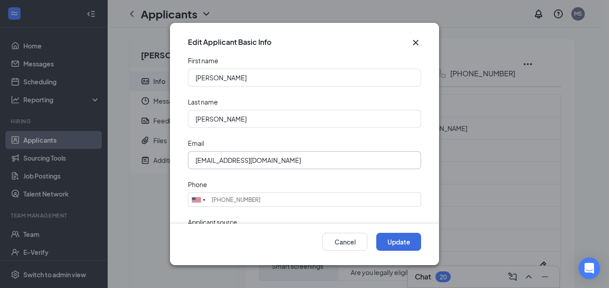
click at [236, 161] on input "ericmartin662@icloud.com" at bounding box center [304, 160] width 233 height 18
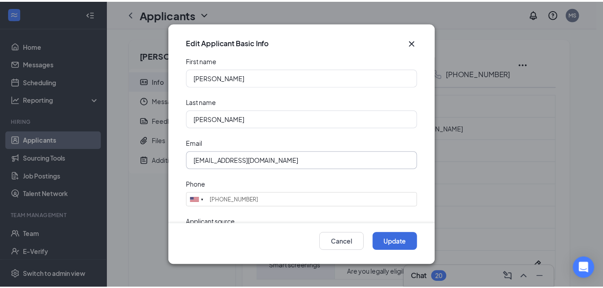
scroll to position [35, 0]
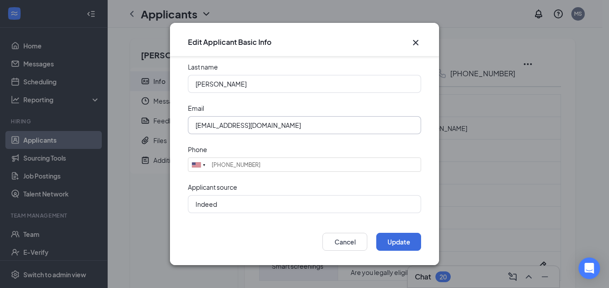
type input "luheasy6928@icloud.com"
drag, startPoint x: 276, startPoint y: 126, endPoint x: 188, endPoint y: 117, distance: 88.8
click at [188, 117] on form "First name Eric Last name Martin Email luheasy6928@icloud.com Phone United Stat…" at bounding box center [304, 139] width 269 height 167
type input "ericmartin6622@gmail.com"
click at [404, 239] on button "Update" at bounding box center [398, 242] width 45 height 18
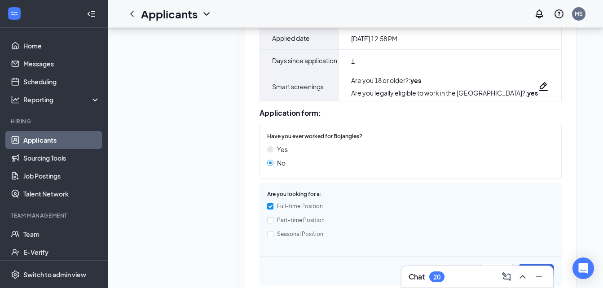
scroll to position [232, 0]
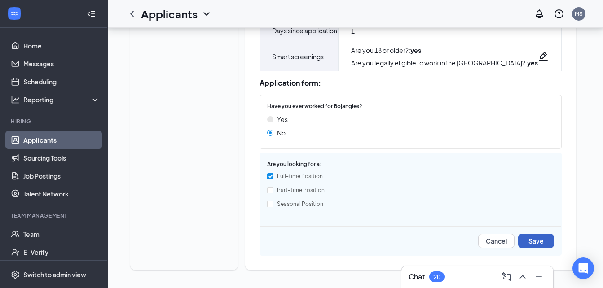
click at [518, 240] on button "Save" at bounding box center [536, 241] width 36 height 14
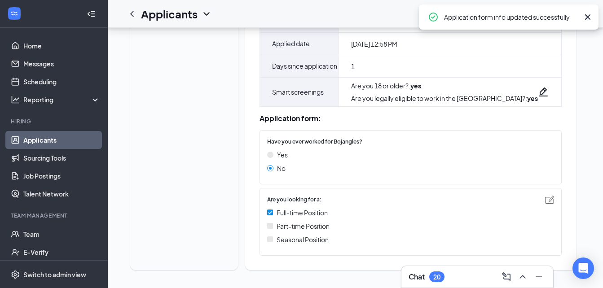
click at [588, 17] on icon "Cross" at bounding box center [587, 16] width 5 height 5
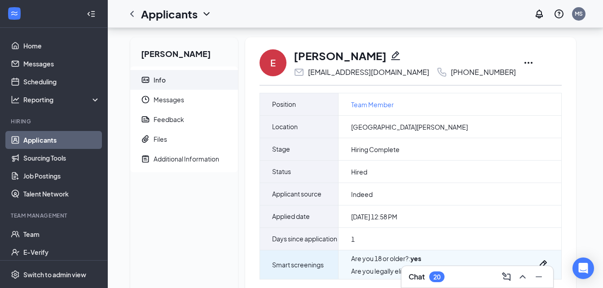
scroll to position [0, 0]
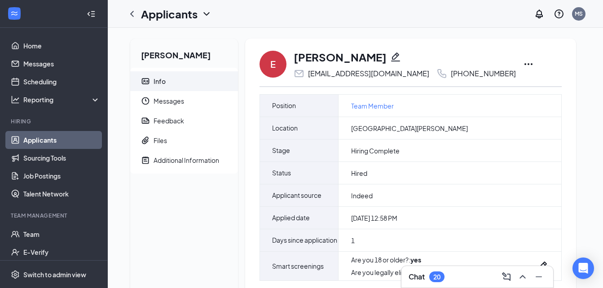
click at [523, 62] on icon "Ellipses" at bounding box center [528, 64] width 11 height 11
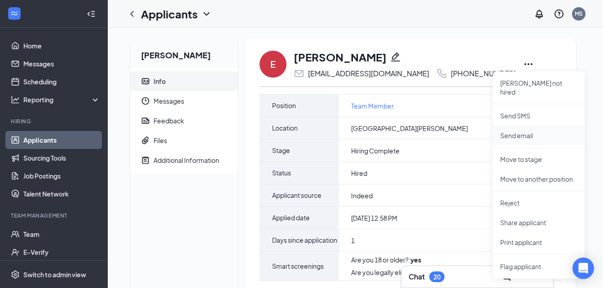
click at [511, 131] on p "Send email" at bounding box center [538, 135] width 77 height 9
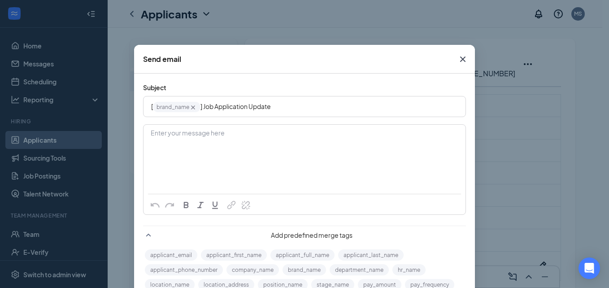
click at [459, 57] on icon "Cross" at bounding box center [463, 59] width 11 height 11
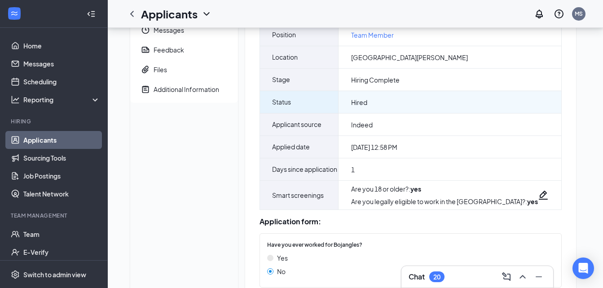
scroll to position [90, 0]
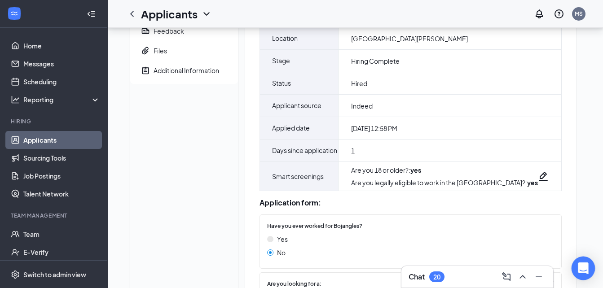
click at [588, 267] on div "Open Intercom Messenger" at bounding box center [583, 269] width 24 height 24
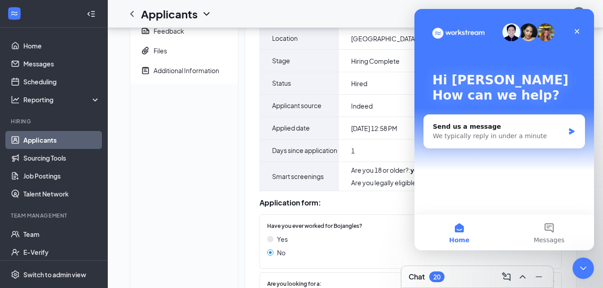
scroll to position [0, 0]
click at [550, 232] on button "Messages" at bounding box center [549, 232] width 90 height 36
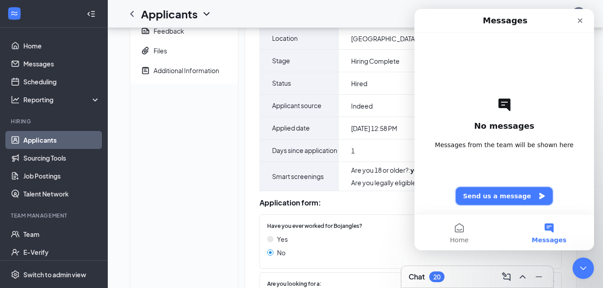
click at [510, 197] on button "Send us a message" at bounding box center [503, 196] width 97 height 18
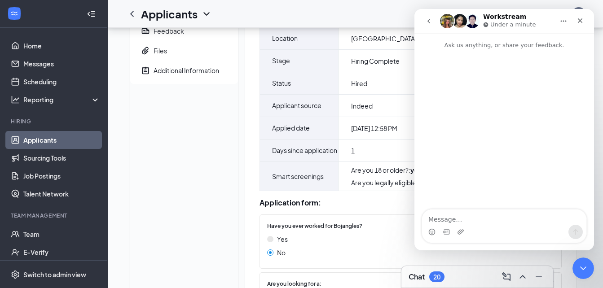
click at [499, 226] on div "Intercom messenger" at bounding box center [504, 232] width 164 height 14
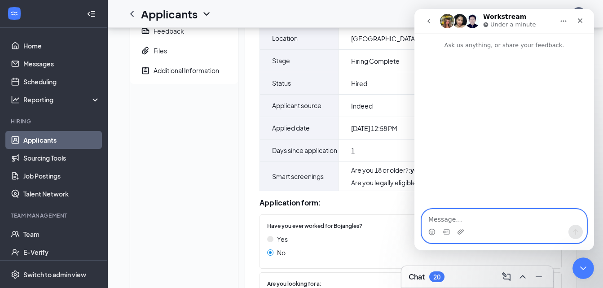
click at [495, 220] on textarea "Message…" at bounding box center [504, 217] width 164 height 15
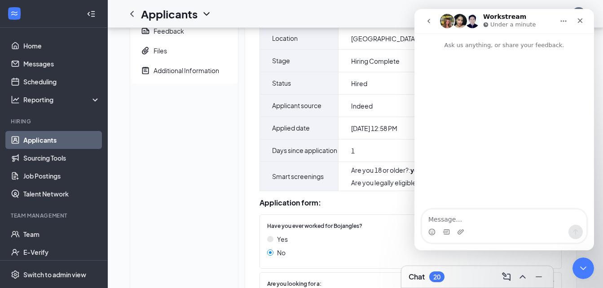
click at [184, 100] on div "Eric Martin Info Messages Feedback Files Additional Information" at bounding box center [184, 152] width 108 height 406
click at [62, 234] on link "Team" at bounding box center [61, 234] width 77 height 18
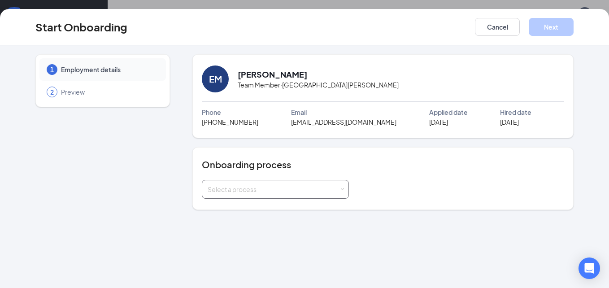
click at [229, 190] on div "Select a process" at bounding box center [273, 189] width 131 height 9
click at [233, 227] on span "Team Member" at bounding box center [226, 224] width 43 height 8
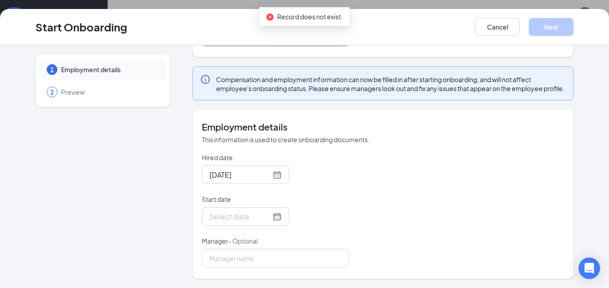
scroll to position [162, 0]
click at [267, 218] on div at bounding box center [246, 216] width 72 height 11
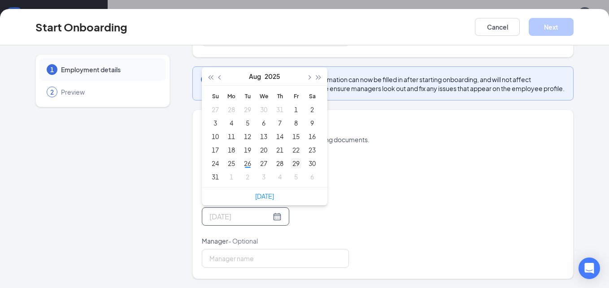
type input "Aug 29, 2025"
click at [291, 162] on div "29" at bounding box center [296, 163] width 11 height 11
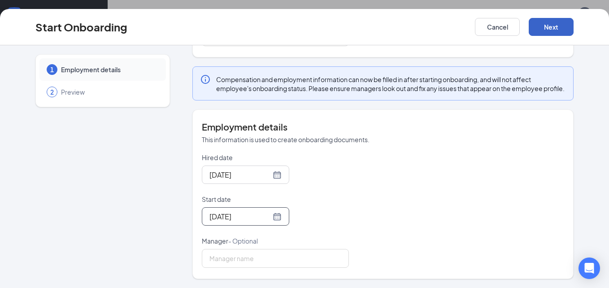
click at [543, 24] on button "Next" at bounding box center [551, 27] width 45 height 18
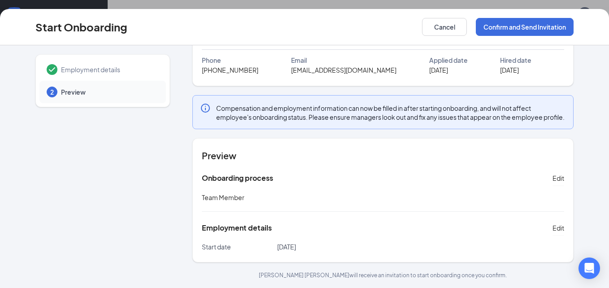
scroll to position [16, 0]
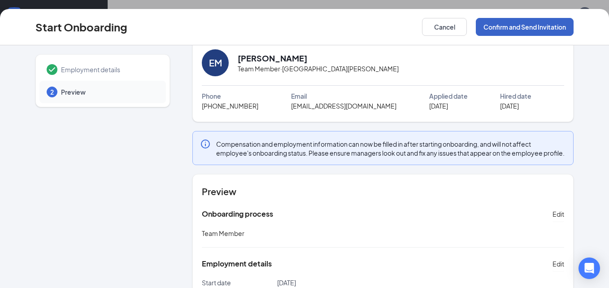
click at [495, 23] on button "Confirm and Send Invitation" at bounding box center [525, 27] width 98 height 18
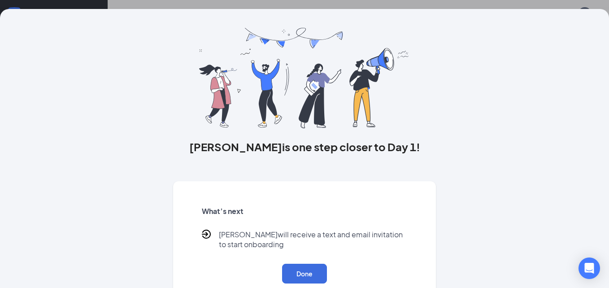
scroll to position [38, 0]
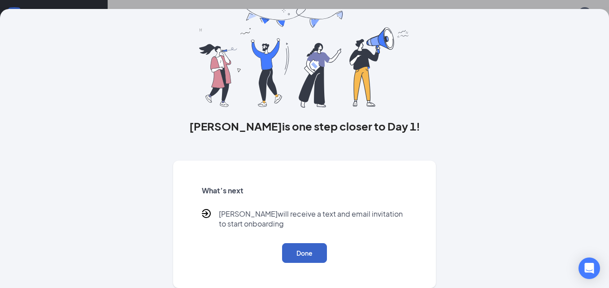
click at [292, 250] on button "Done" at bounding box center [304, 253] width 45 height 20
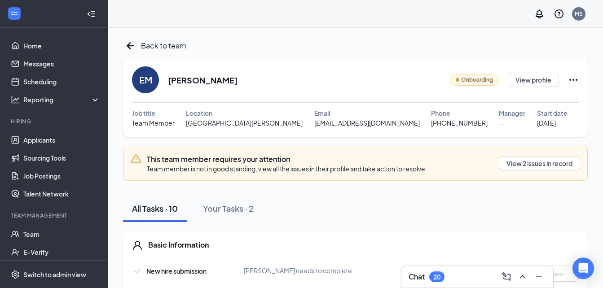
scroll to position [45, 0]
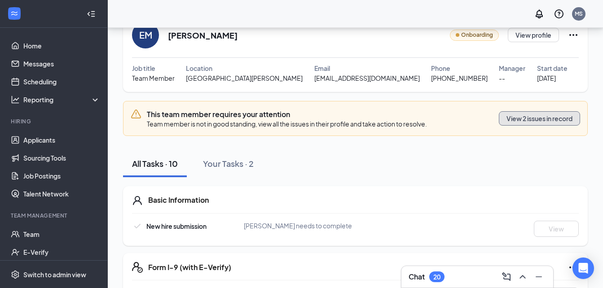
click at [508, 119] on button "View 2 issues in record" at bounding box center [538, 118] width 81 height 14
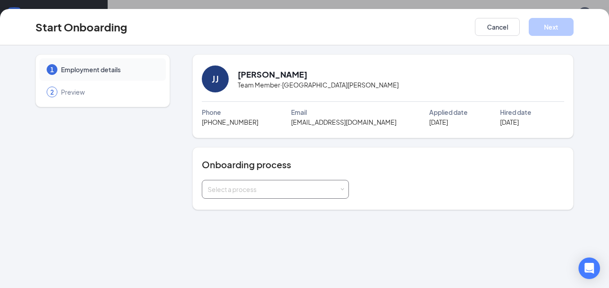
click at [274, 184] on div "Select a process" at bounding box center [275, 189] width 135 height 18
click at [237, 221] on span "Team Member" at bounding box center [226, 224] width 43 height 8
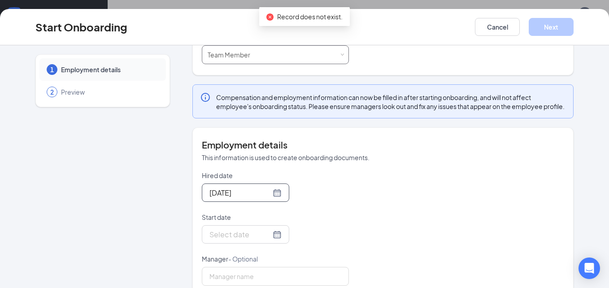
scroll to position [162, 0]
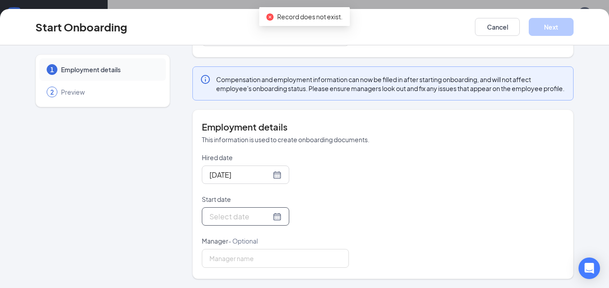
click at [265, 219] on div at bounding box center [246, 216] width 72 height 11
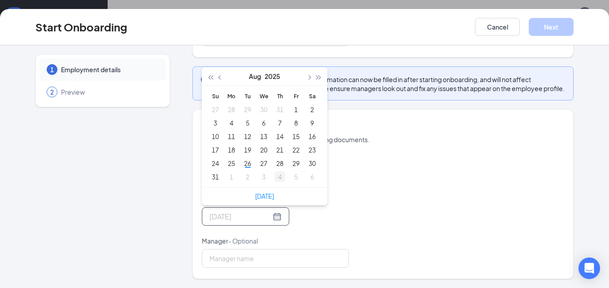
type input "Sep 4, 2025"
click at [275, 175] on div "4" at bounding box center [280, 176] width 11 height 11
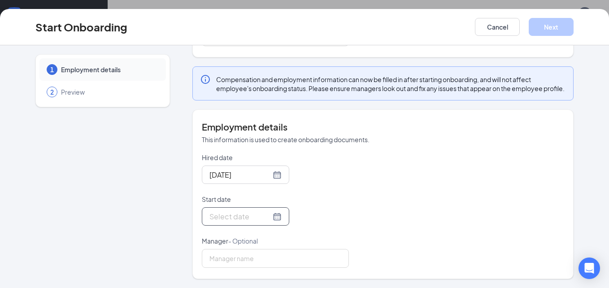
click at [267, 216] on div at bounding box center [246, 216] width 72 height 11
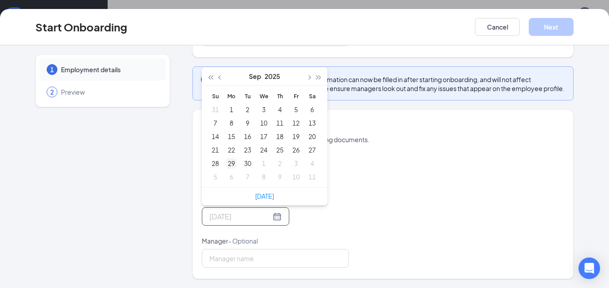
type input "Sep 29, 2025"
click at [227, 161] on div "29" at bounding box center [231, 163] width 11 height 11
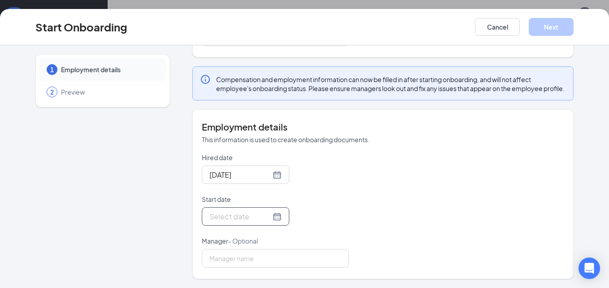
click at [267, 214] on div at bounding box center [246, 216] width 72 height 11
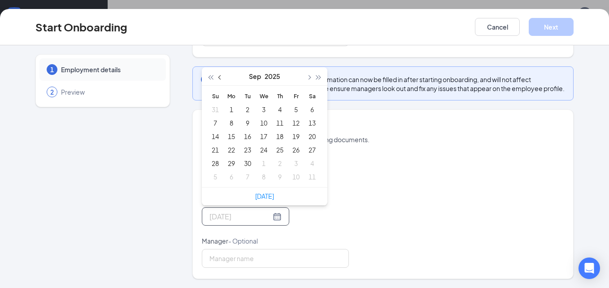
type input "Sep 2, 2025"
click at [218, 76] on span "button" at bounding box center [220, 77] width 4 height 4
type input "Sep 1, 2025"
click at [229, 176] on div "1" at bounding box center [231, 176] width 11 height 11
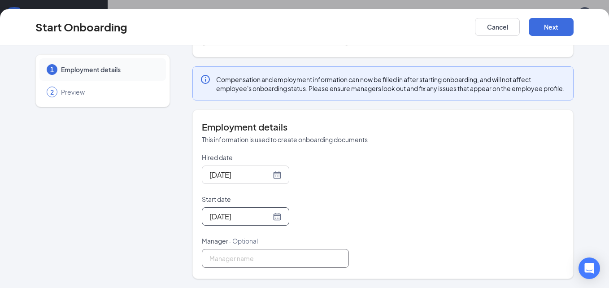
click at [322, 253] on input "Manager - Optional" at bounding box center [275, 258] width 147 height 19
click at [232, 258] on input "Manager - Optional" at bounding box center [275, 258] width 147 height 19
click at [162, 252] on div "1 Employment details 2 Preview" at bounding box center [102, 90] width 135 height 377
click at [542, 28] on button "Next" at bounding box center [551, 27] width 45 height 18
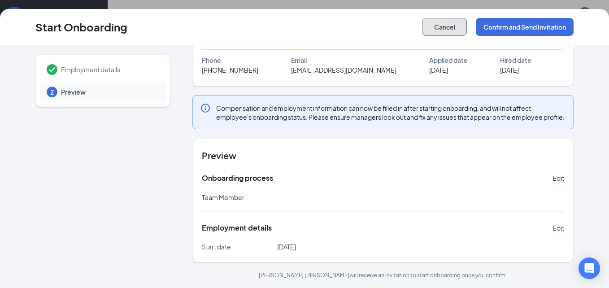
click at [454, 26] on button "Cancel" at bounding box center [444, 27] width 45 height 18
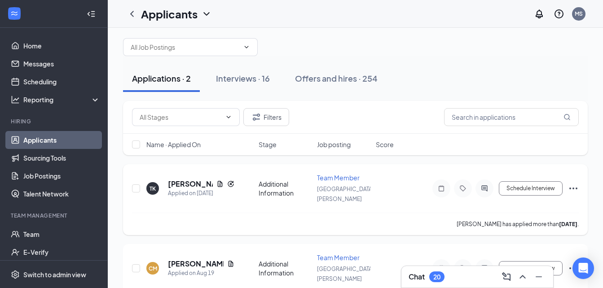
scroll to position [27, 0]
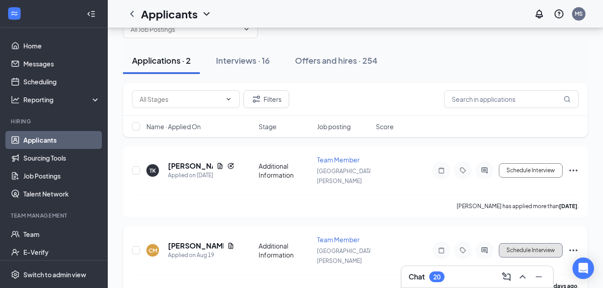
click at [552, 243] on button "Schedule Interview" at bounding box center [530, 250] width 64 height 14
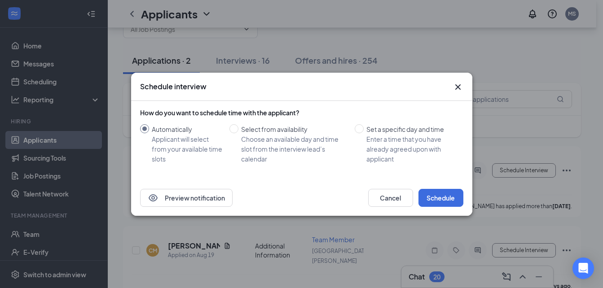
click at [146, 128] on input "Automatically Applicant will select from your available time slots" at bounding box center [144, 128] width 9 height 9
click at [232, 126] on input "Select from availability Choose an available day and time slot from the intervi…" at bounding box center [233, 128] width 9 height 9
radio input "true"
radio input "false"
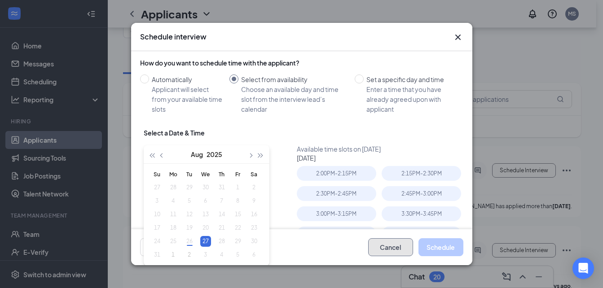
click at [381, 245] on button "Cancel" at bounding box center [390, 247] width 45 height 18
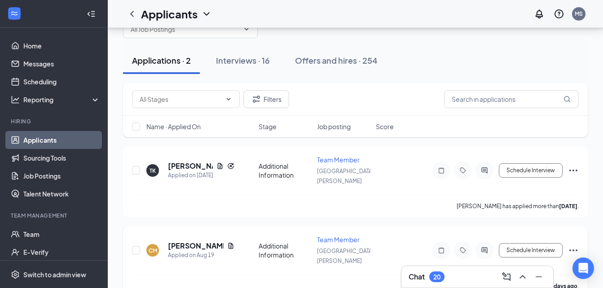
click at [574, 245] on icon "Ellipses" at bounding box center [573, 250] width 11 height 11
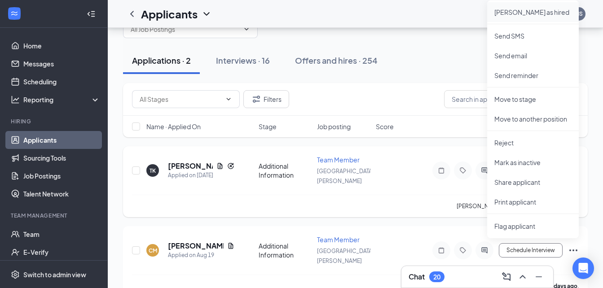
click at [517, 9] on p "[PERSON_NAME] as hired" at bounding box center [532, 12] width 77 height 9
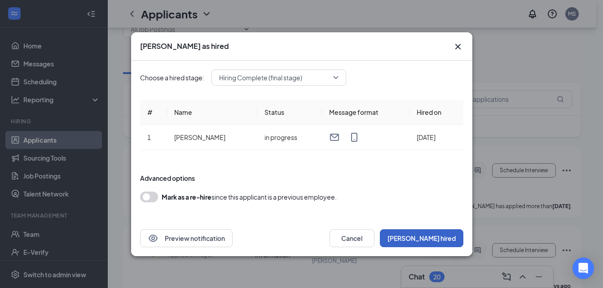
click at [424, 237] on button "[PERSON_NAME] hired" at bounding box center [421, 238] width 83 height 18
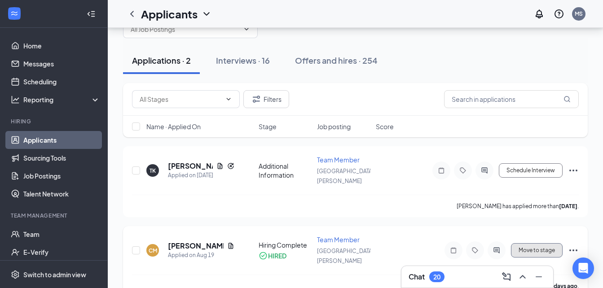
click at [540, 243] on button "Move to stage" at bounding box center [537, 250] width 52 height 14
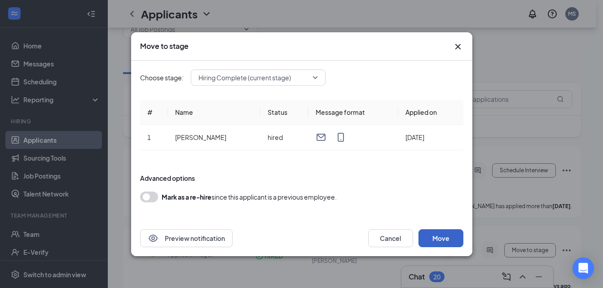
click at [429, 236] on button "Move" at bounding box center [440, 238] width 45 height 18
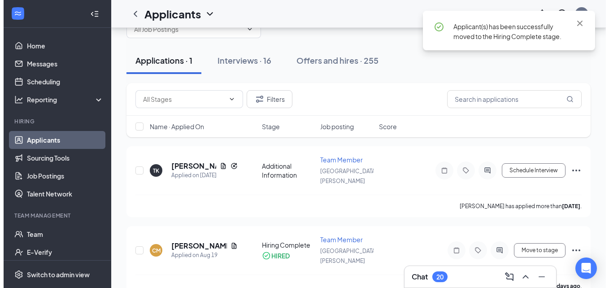
scroll to position [0, 0]
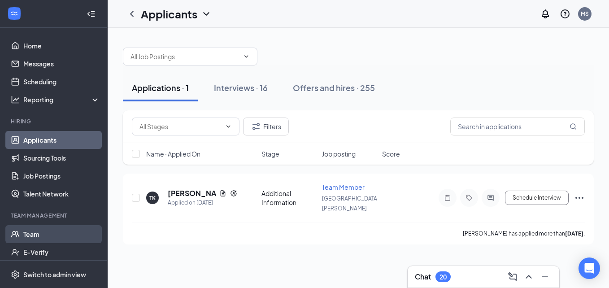
click at [44, 230] on link "Team" at bounding box center [61, 234] width 77 height 18
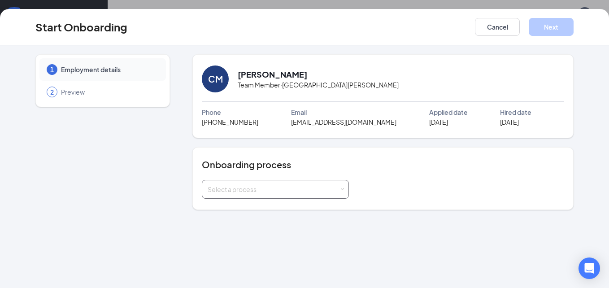
click at [251, 190] on div "Select a process" at bounding box center [273, 189] width 131 height 9
click at [244, 221] on span "Team Member" at bounding box center [226, 224] width 43 height 8
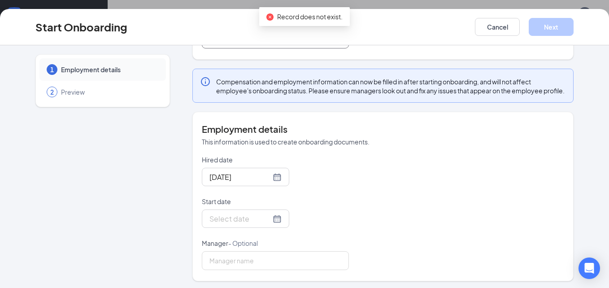
scroll to position [162, 0]
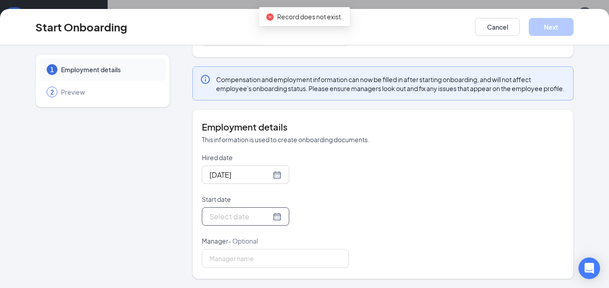
click at [267, 218] on div at bounding box center [246, 216] width 72 height 11
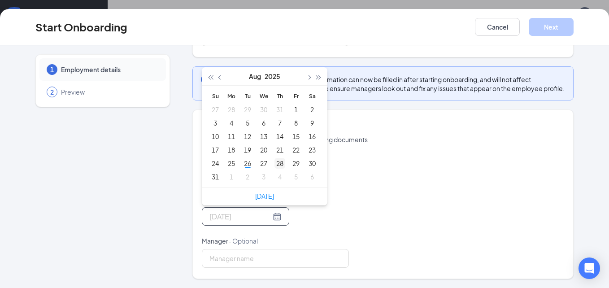
type input "[DATE]"
click at [276, 161] on div "28" at bounding box center [280, 163] width 11 height 11
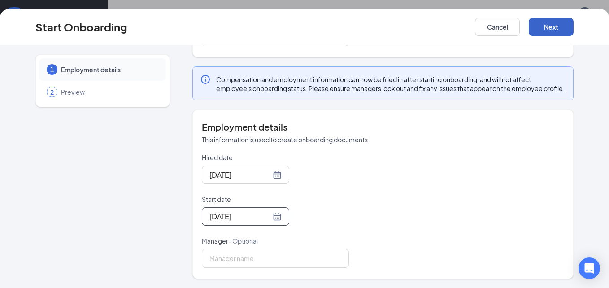
click at [536, 22] on button "Next" at bounding box center [551, 27] width 45 height 18
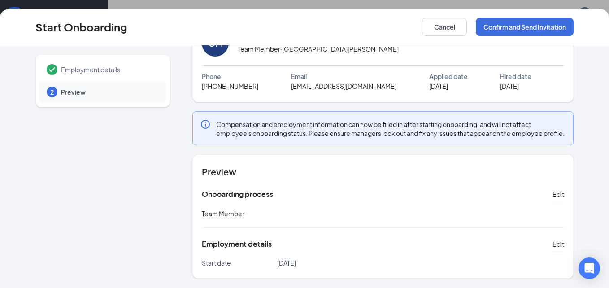
scroll to position [0, 0]
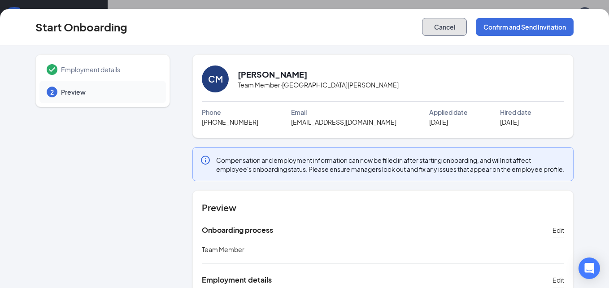
click at [454, 25] on button "Cancel" at bounding box center [444, 27] width 45 height 18
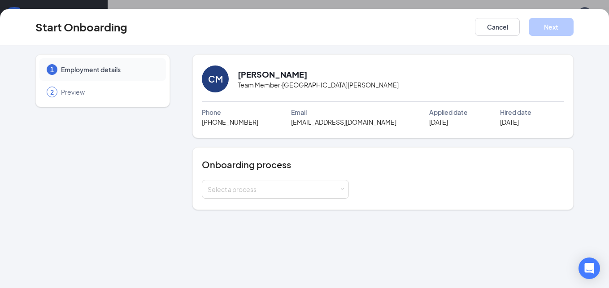
click at [215, 71] on div "CM" at bounding box center [215, 79] width 27 height 27
drag, startPoint x: 215, startPoint y: 71, endPoint x: 169, endPoint y: 107, distance: 58.9
click at [169, 107] on div "1 Employment details 2 Preview" at bounding box center [102, 132] width 135 height 156
click at [494, 25] on button "Cancel" at bounding box center [497, 27] width 45 height 18
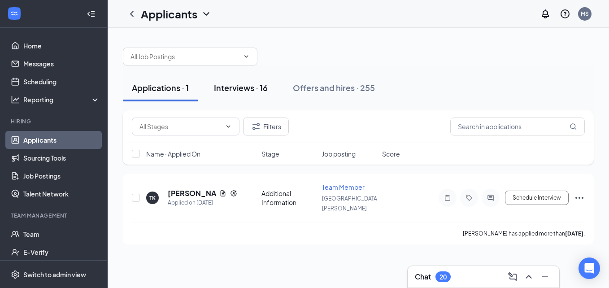
click at [241, 85] on div "Interviews · 16" at bounding box center [241, 87] width 54 height 11
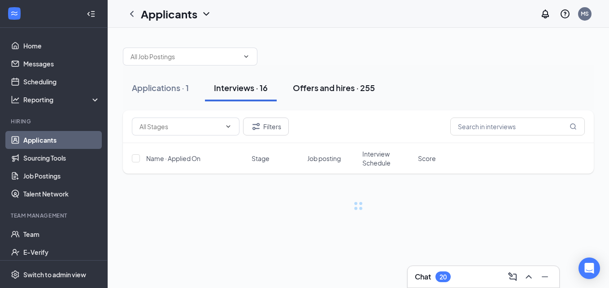
click at [328, 85] on div "Offers and hires · 255" at bounding box center [334, 87] width 82 height 11
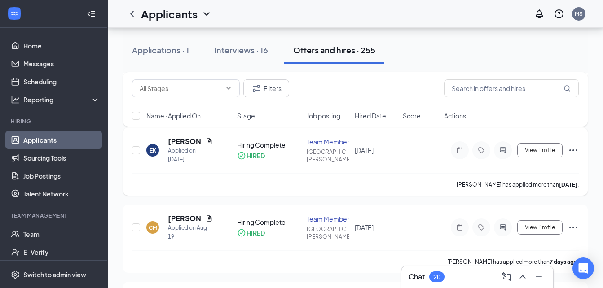
scroll to position [224, 0]
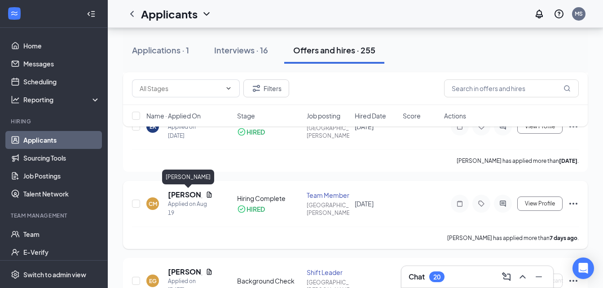
click at [185, 194] on h5 "[PERSON_NAME]" at bounding box center [185, 195] width 34 height 10
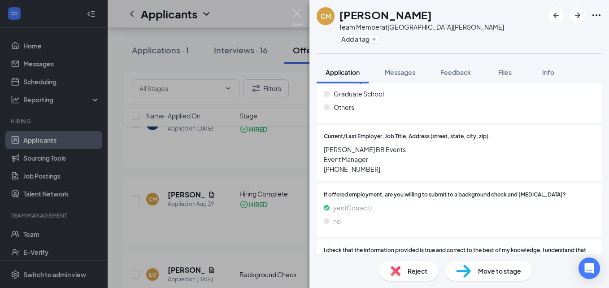
scroll to position [937, 0]
click at [372, 14] on h1 "[PERSON_NAME]" at bounding box center [385, 14] width 93 height 15
click at [595, 15] on icon "Ellipses" at bounding box center [596, 15] width 11 height 11
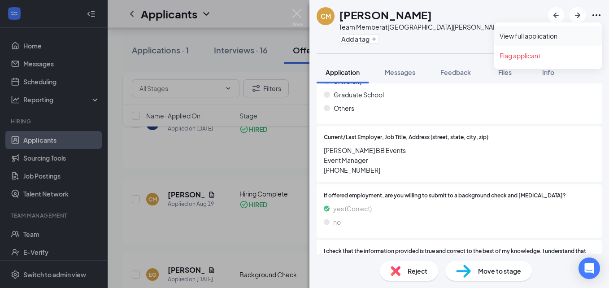
click at [543, 36] on link "View full application" at bounding box center [548, 35] width 97 height 9
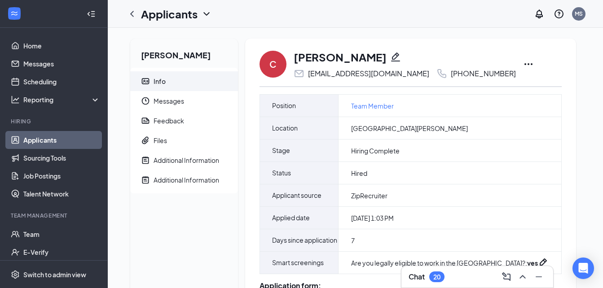
click at [391, 57] on icon "Pencil" at bounding box center [395, 56] width 9 height 9
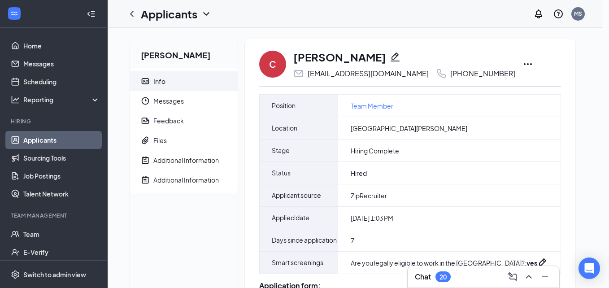
type input "[PHONE_NUMBER]"
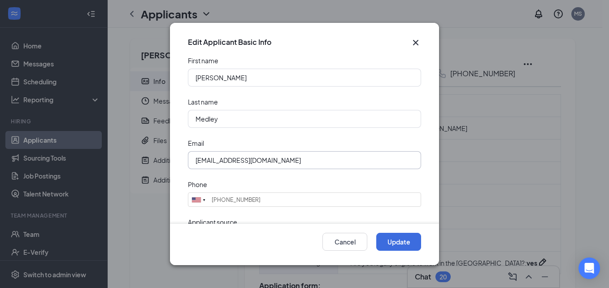
drag, startPoint x: 231, startPoint y: 160, endPoint x: 181, endPoint y: 152, distance: 50.9
click at [181, 152] on form "First name Christie Last name Medley Email dee.medley@gmail.com Phone United St…" at bounding box center [304, 139] width 269 height 167
type input "[EMAIL_ADDRESS][DOMAIN_NAME]"
click at [389, 240] on button "Update" at bounding box center [398, 242] width 45 height 18
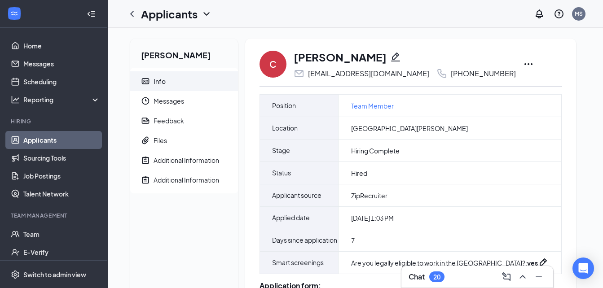
click at [524, 64] on icon "Ellipses" at bounding box center [528, 64] width 8 height 2
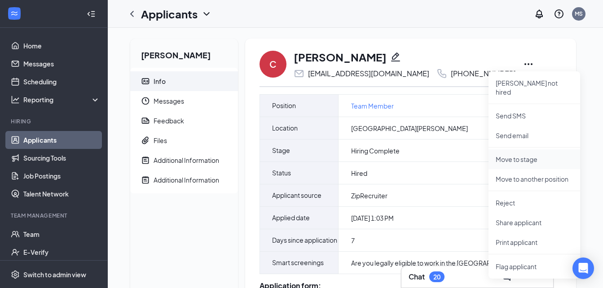
click at [529, 155] on p "Move to stage" at bounding box center [533, 159] width 77 height 9
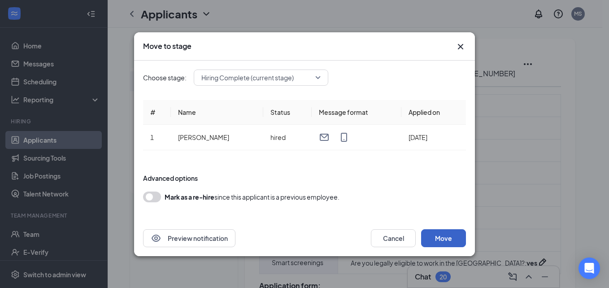
click at [442, 232] on button "Move" at bounding box center [443, 238] width 45 height 18
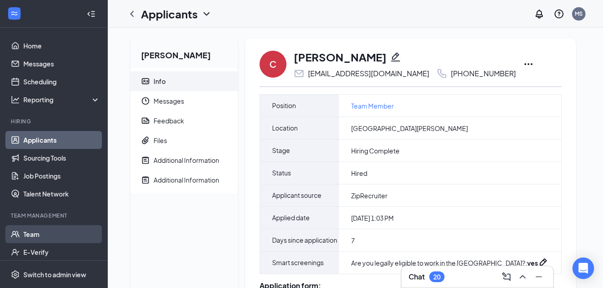
click at [39, 232] on link "Team" at bounding box center [61, 234] width 77 height 18
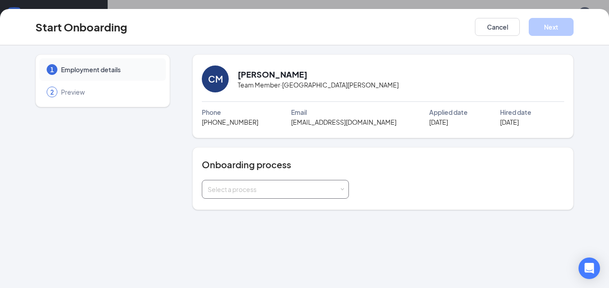
click at [306, 189] on div "Select a process" at bounding box center [273, 189] width 131 height 9
click at [236, 225] on span "Team Member" at bounding box center [226, 224] width 43 height 8
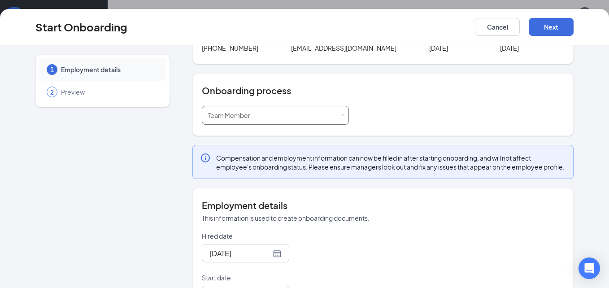
scroll to position [72, 0]
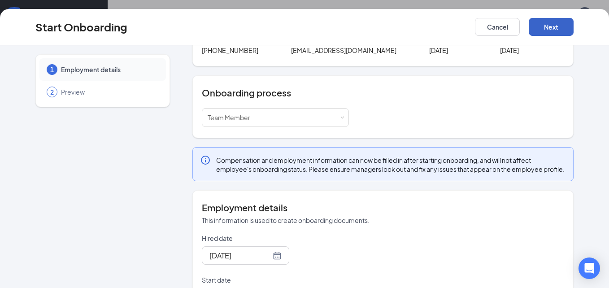
click at [543, 27] on button "Next" at bounding box center [551, 27] width 45 height 18
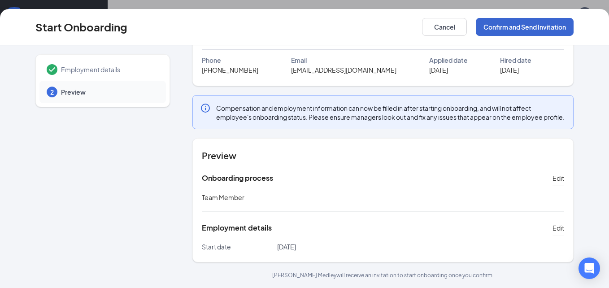
scroll to position [61, 0]
click at [484, 31] on button "Confirm and Send Invitation" at bounding box center [525, 27] width 98 height 18
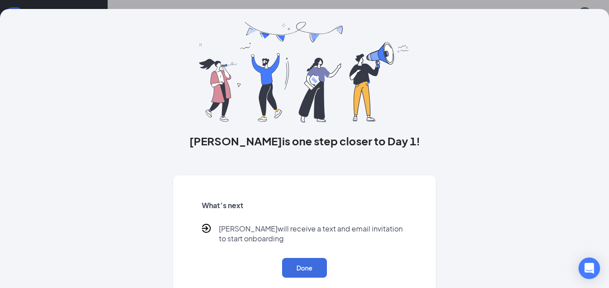
scroll to position [38, 0]
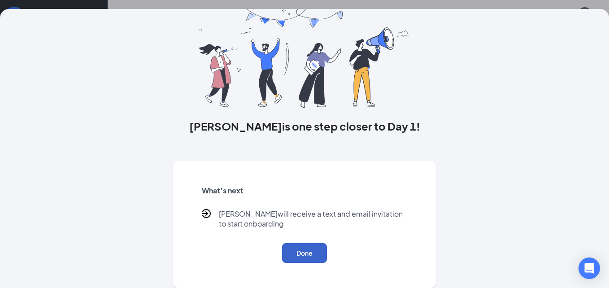
click at [304, 252] on button "Done" at bounding box center [304, 253] width 45 height 20
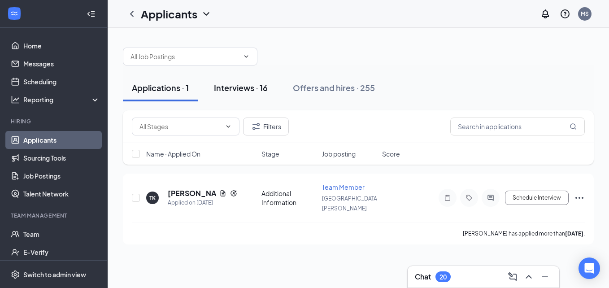
click at [253, 90] on div "Interviews · 16" at bounding box center [241, 87] width 54 height 11
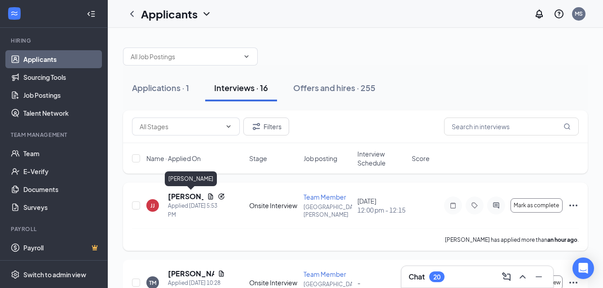
click at [175, 198] on h5 "Jeannie Jones" at bounding box center [185, 197] width 35 height 10
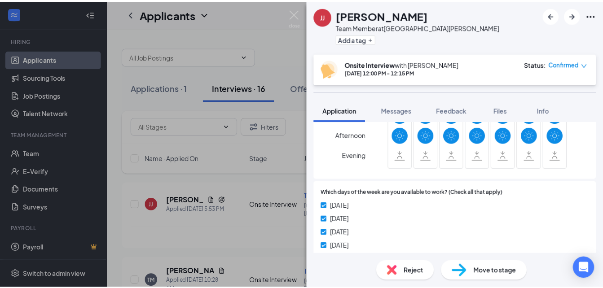
scroll to position [449, 0]
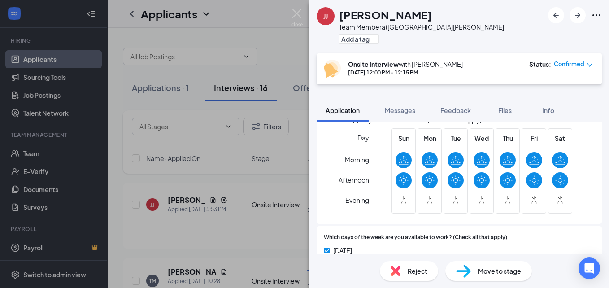
click at [295, 31] on div "JJ Jeannie Jones Team Member at 956 East Florence Add a tag Onsite Interview wi…" at bounding box center [304, 144] width 609 height 288
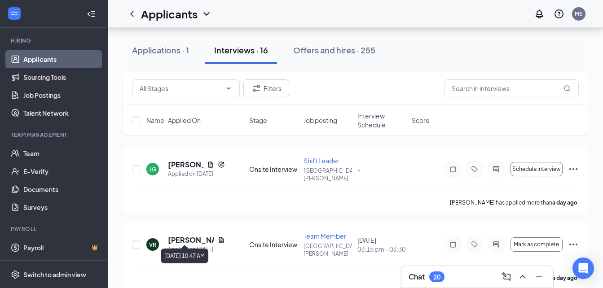
scroll to position [179, 0]
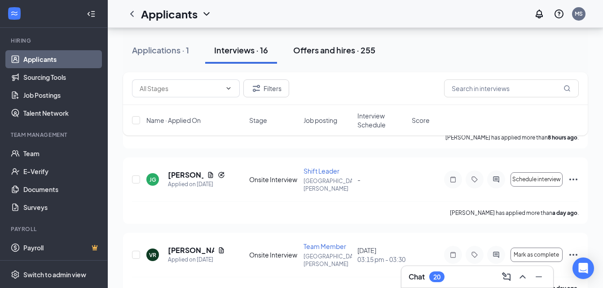
click at [341, 50] on div "Offers and hires · 255" at bounding box center [334, 49] width 82 height 11
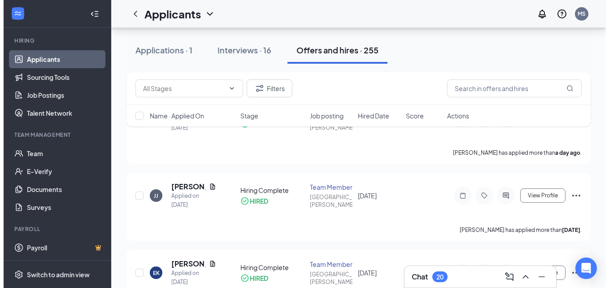
scroll to position [90, 0]
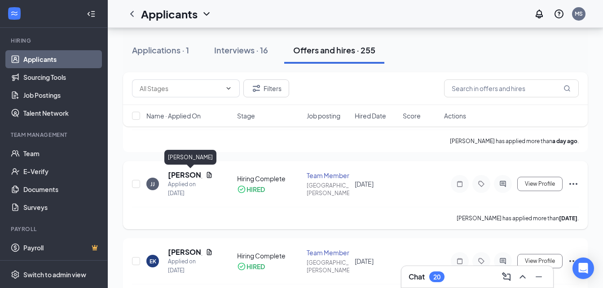
click at [190, 176] on h5 "Jeannie Jones" at bounding box center [185, 175] width 34 height 10
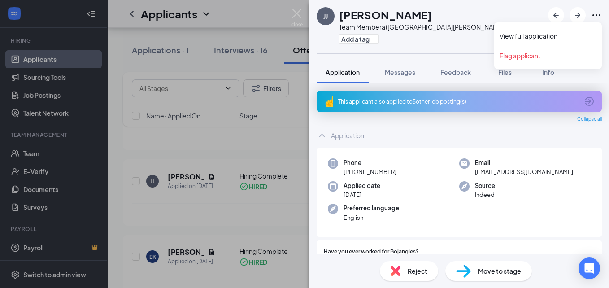
click at [594, 15] on icon "Ellipses" at bounding box center [597, 15] width 8 height 2
click at [525, 37] on link "View full application" at bounding box center [548, 35] width 97 height 9
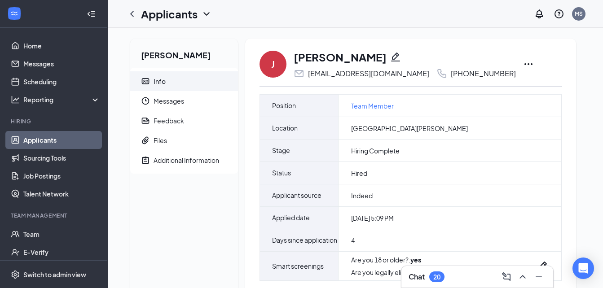
click at [206, 13] on icon "ChevronDown" at bounding box center [206, 14] width 11 height 11
click at [134, 16] on icon "ChevronLeft" at bounding box center [132, 14] width 11 height 11
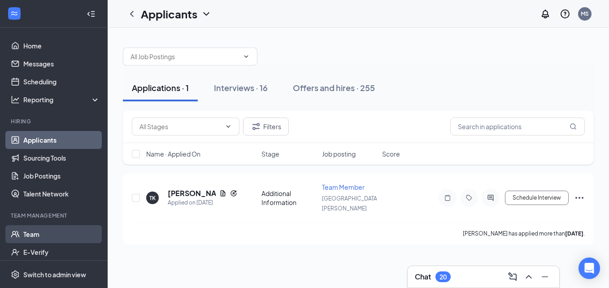
click at [48, 232] on link "Team" at bounding box center [61, 234] width 77 height 18
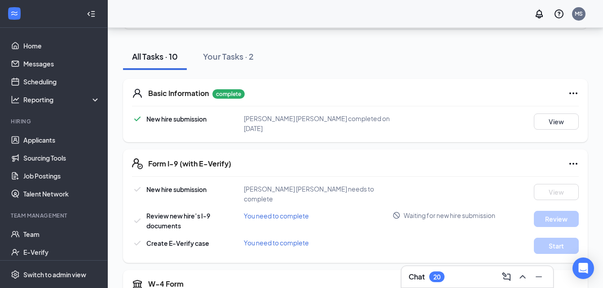
scroll to position [90, 0]
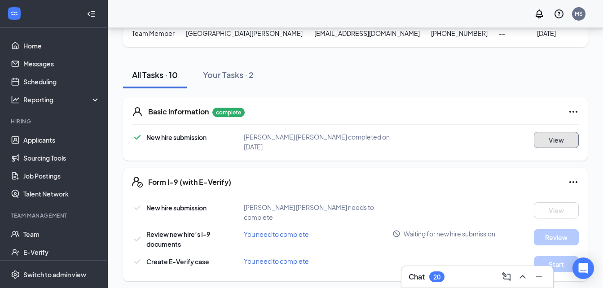
click at [551, 133] on button "View" at bounding box center [555, 140] width 45 height 16
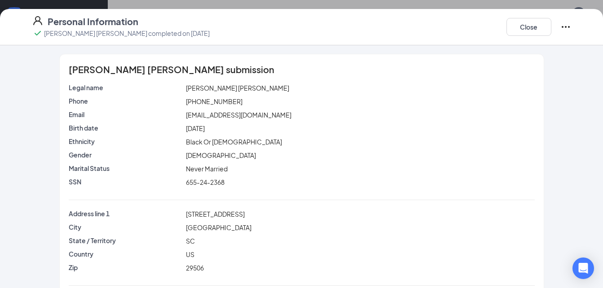
scroll to position [0, 0]
click at [534, 27] on button "Close" at bounding box center [528, 27] width 45 height 18
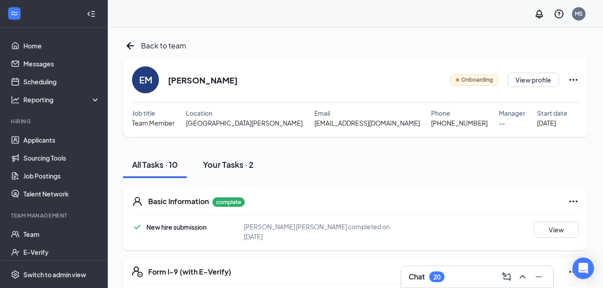
click at [218, 165] on div "Your Tasks · 2" at bounding box center [228, 164] width 51 height 11
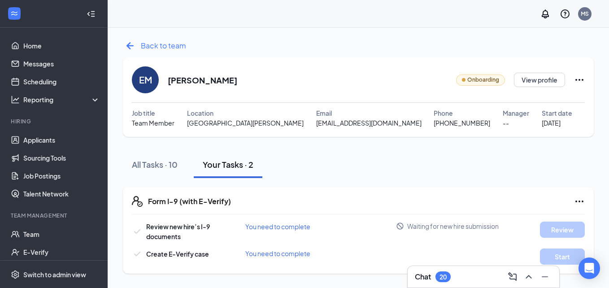
click at [127, 46] on icon "ArrowLeftNew" at bounding box center [130, 45] width 7 height 7
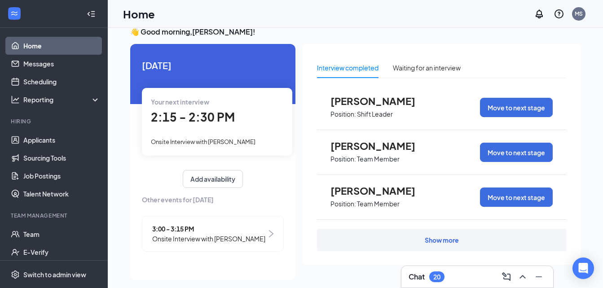
scroll to position [19, 0]
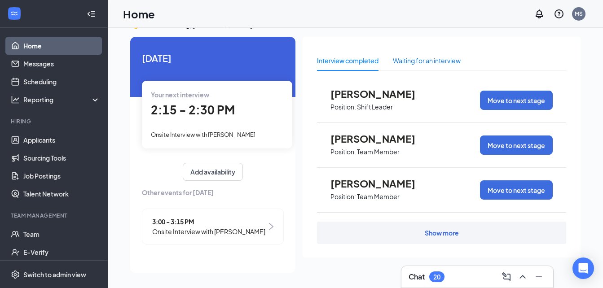
click at [401, 61] on div "Waiting for an interview" at bounding box center [427, 61] width 68 height 10
click at [365, 64] on div "Interview completed" at bounding box center [347, 61] width 61 height 10
